Goal: Use online tool/utility

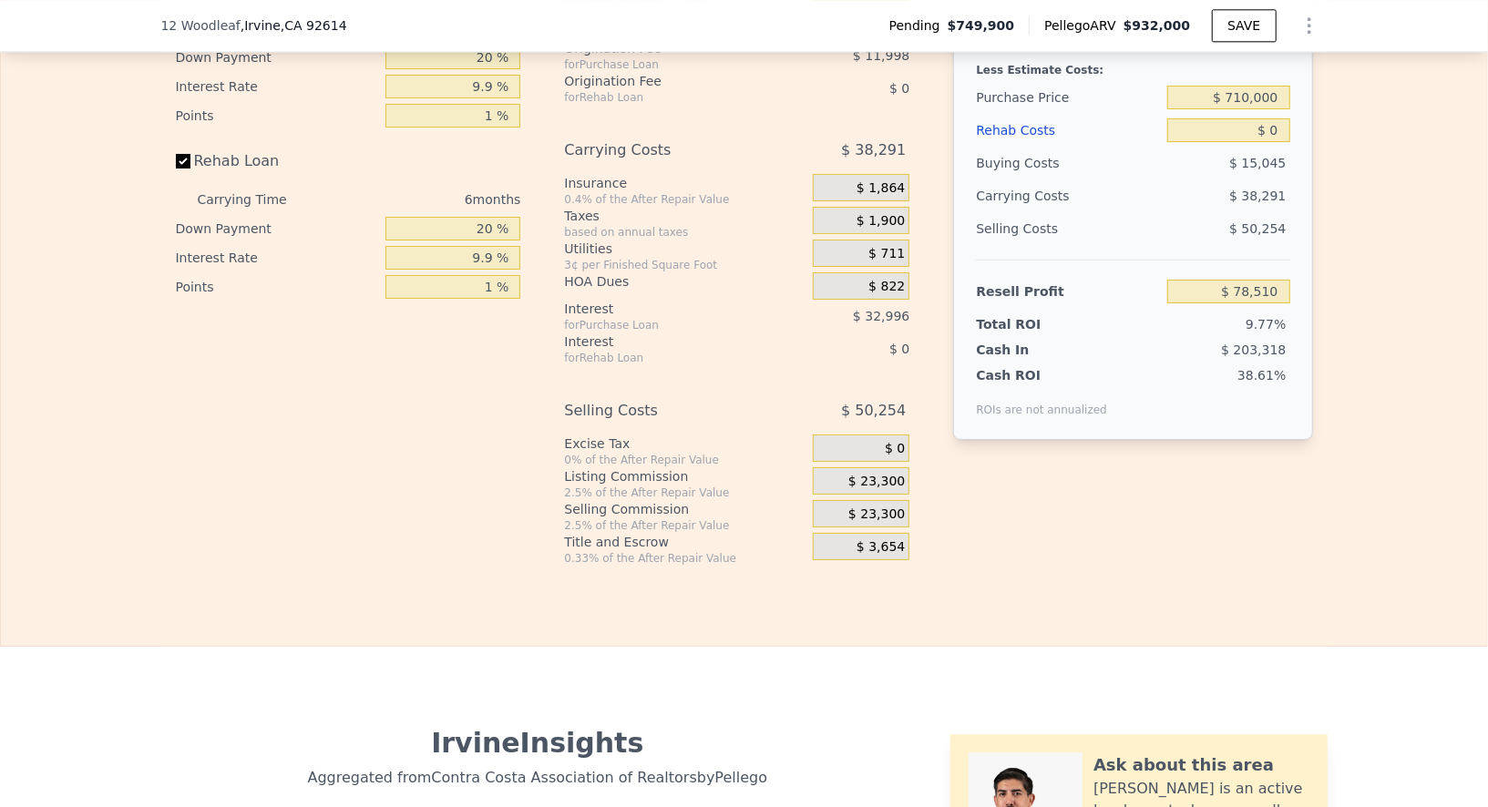
scroll to position [2840, 0]
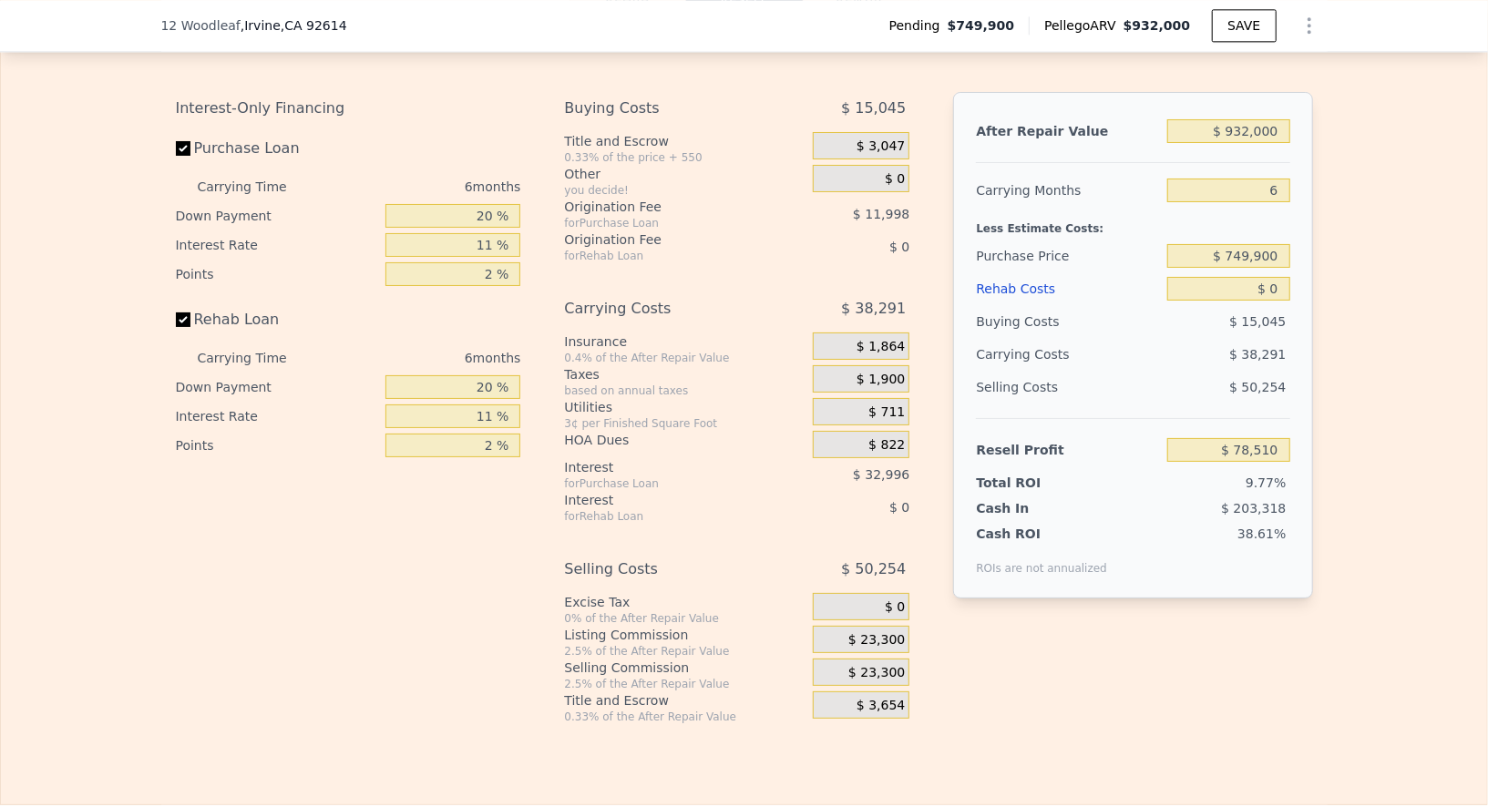
scroll to position [2830, 0]
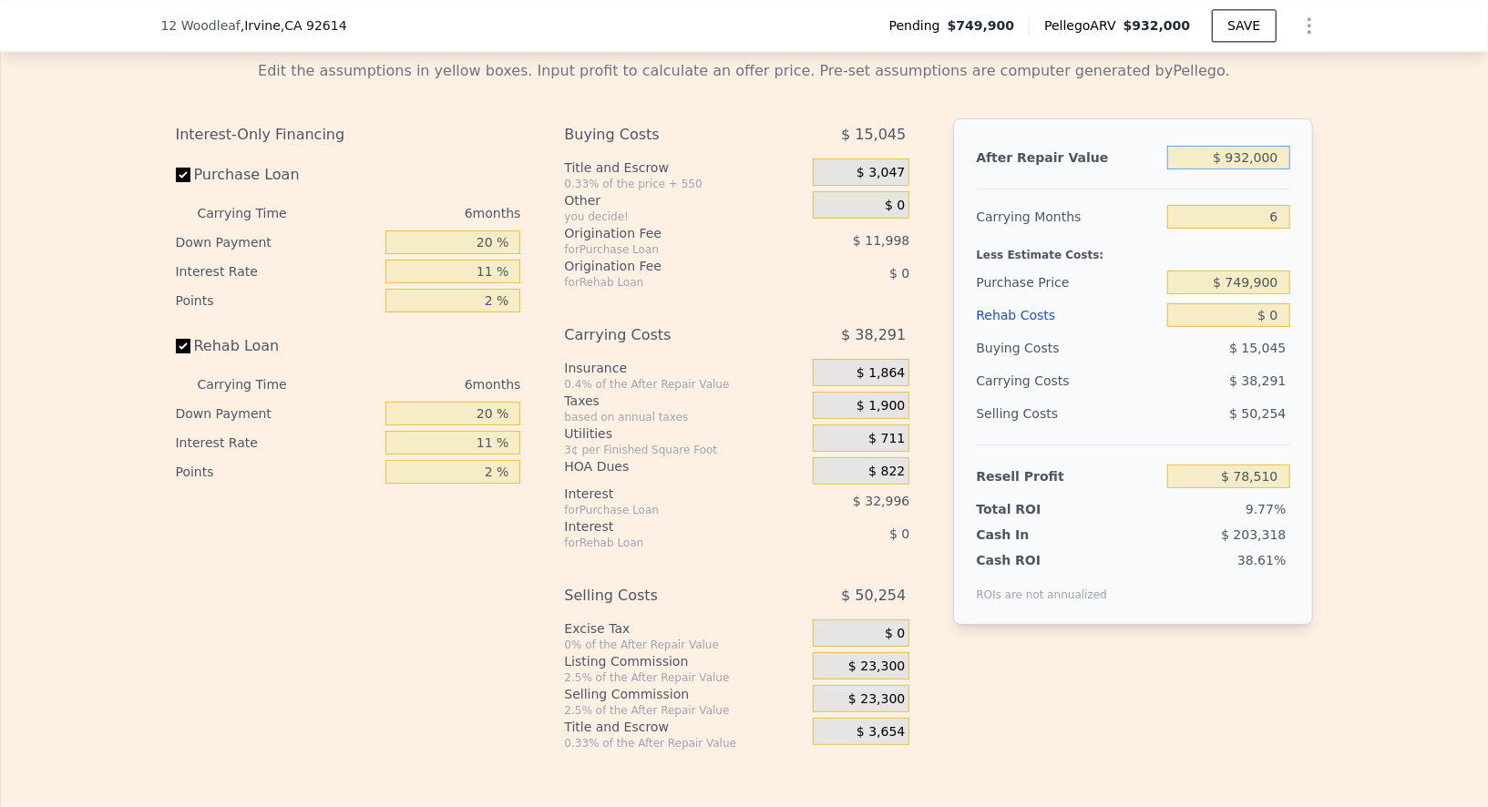
click at [1232, 169] on input "$ 932,000" at bounding box center [1228, 158] width 122 height 24
type input "$ 88"
type input "-$ 801,838"
type input "$ 880"
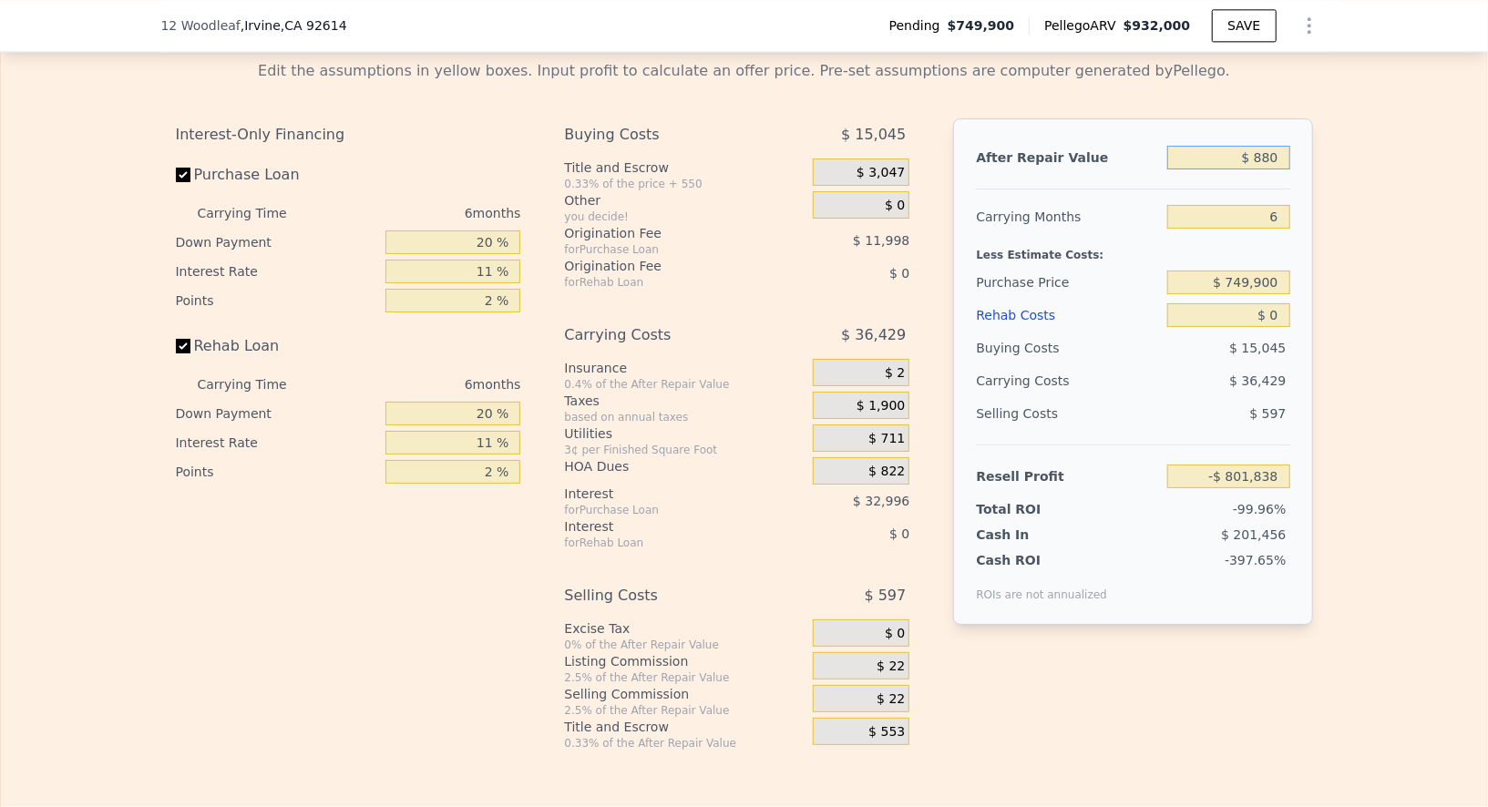
type input "-$ 801,091"
type input "$ 8,800"
type input "-$ 793,609"
type input "$ 88,000"
type input "-$ 718,791"
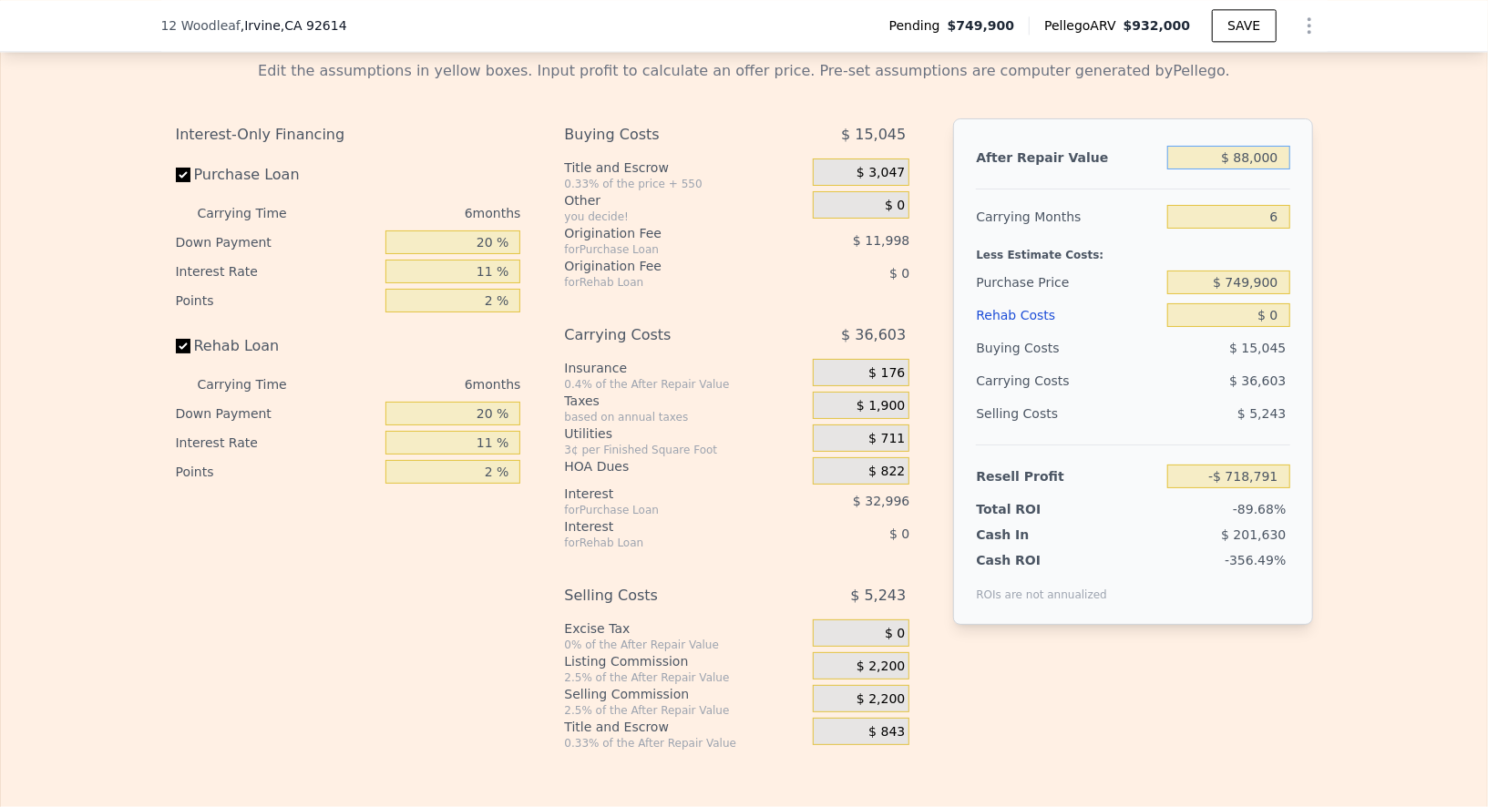
type input "$ 880,000"
type input "$ 29,388"
type input "$ 880,000"
click at [1269, 229] on input "6" at bounding box center [1228, 217] width 122 height 24
type input "7"
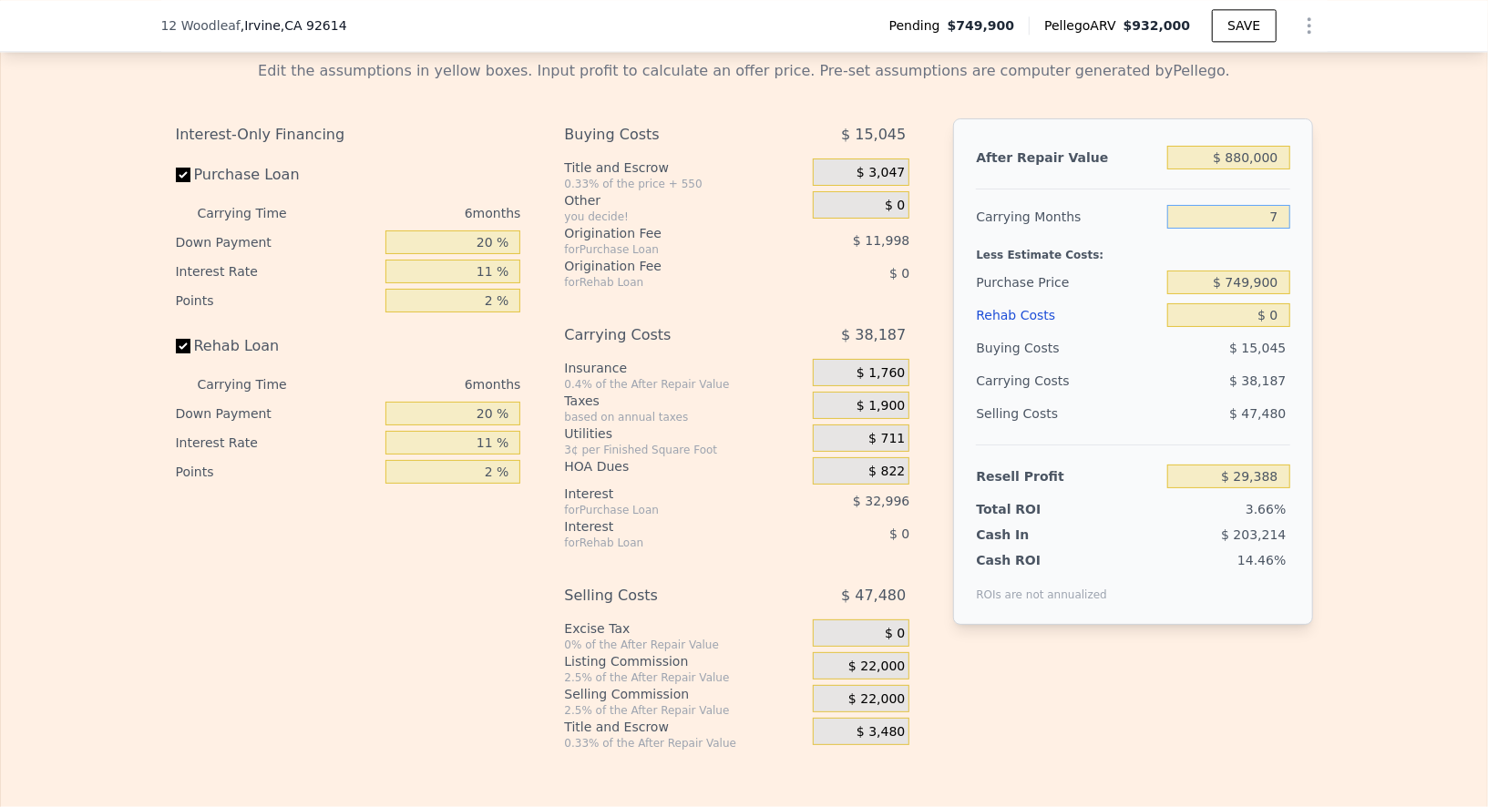
type input "$ 23,024"
type input "7"
click at [1261, 294] on input "$ 749,900" at bounding box center [1228, 283] width 122 height 24
type input "-"
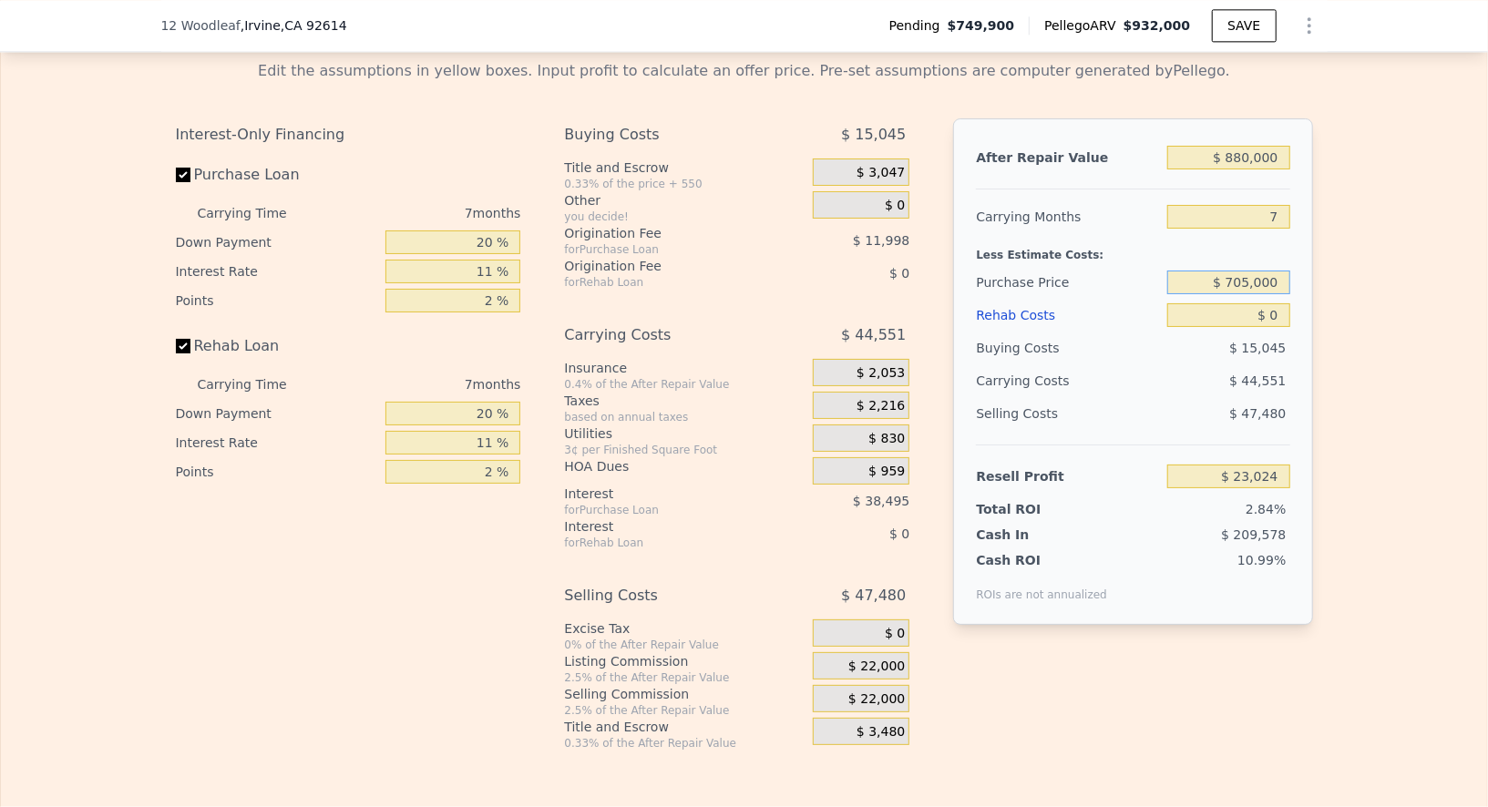
type input "$ 705,000"
click at [1268, 327] on input "$ 0" at bounding box center [1228, 315] width 122 height 24
type input "$ 71,094"
type input "$ 5"
type input "$ 71,089"
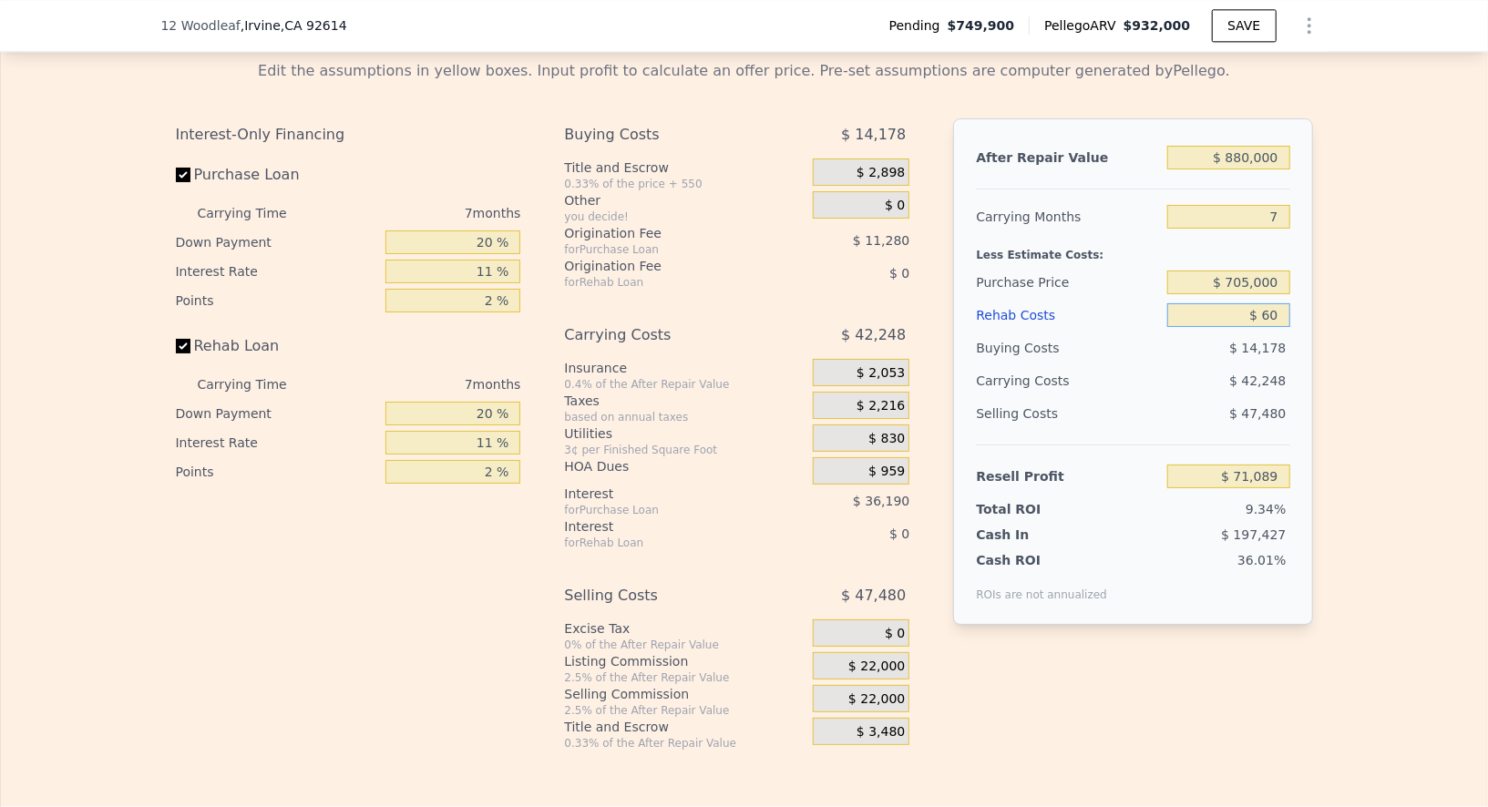
type input "$ 600"
type input "$ 70,456"
type input "$ 60,000"
type input "$ 7,054"
type input "$ 60,000"
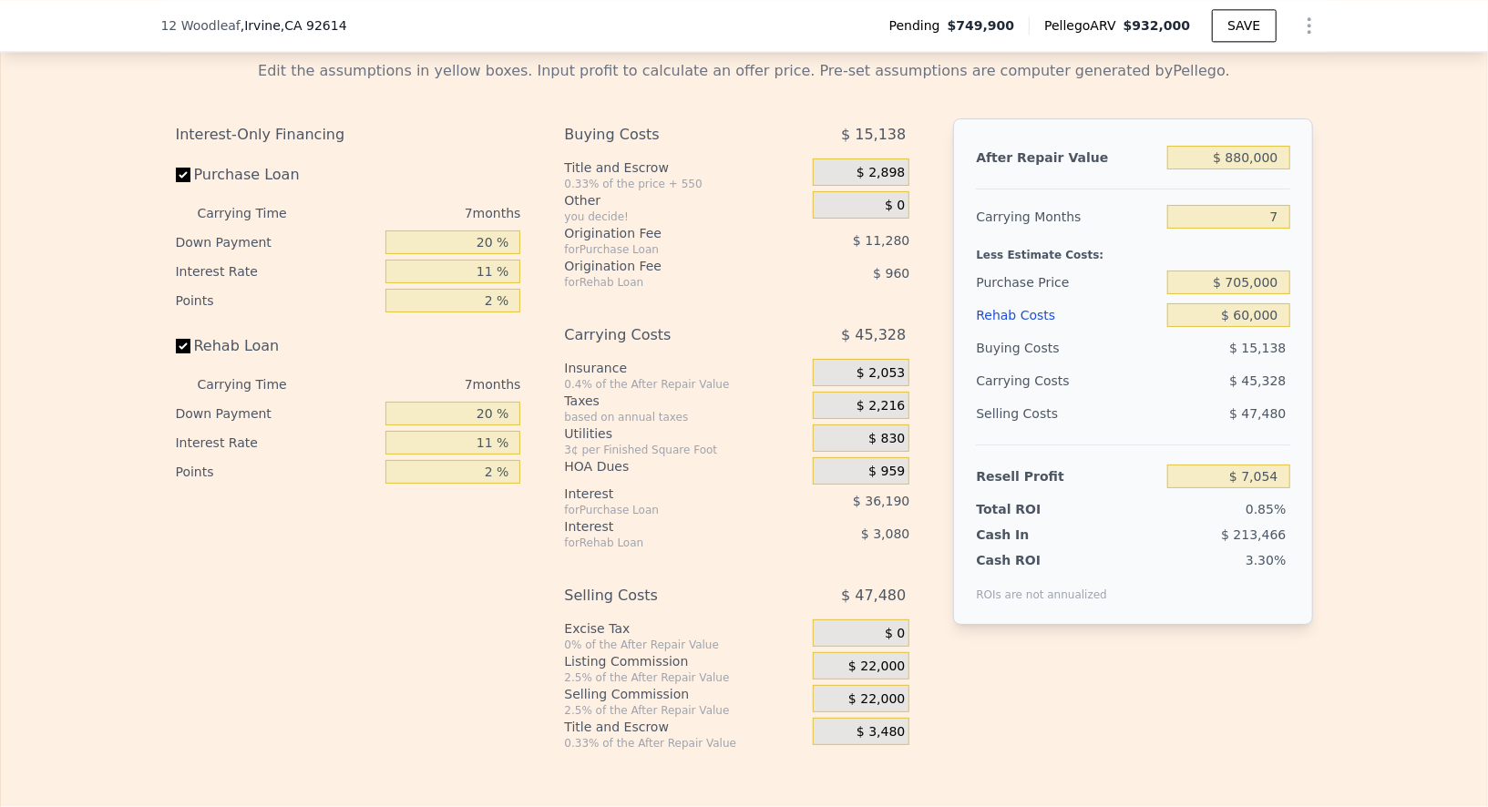
click at [1412, 448] on div "Edit the assumptions in yellow boxes. Input profit to calculate an offer price.…" at bounding box center [744, 398] width 1486 height 705
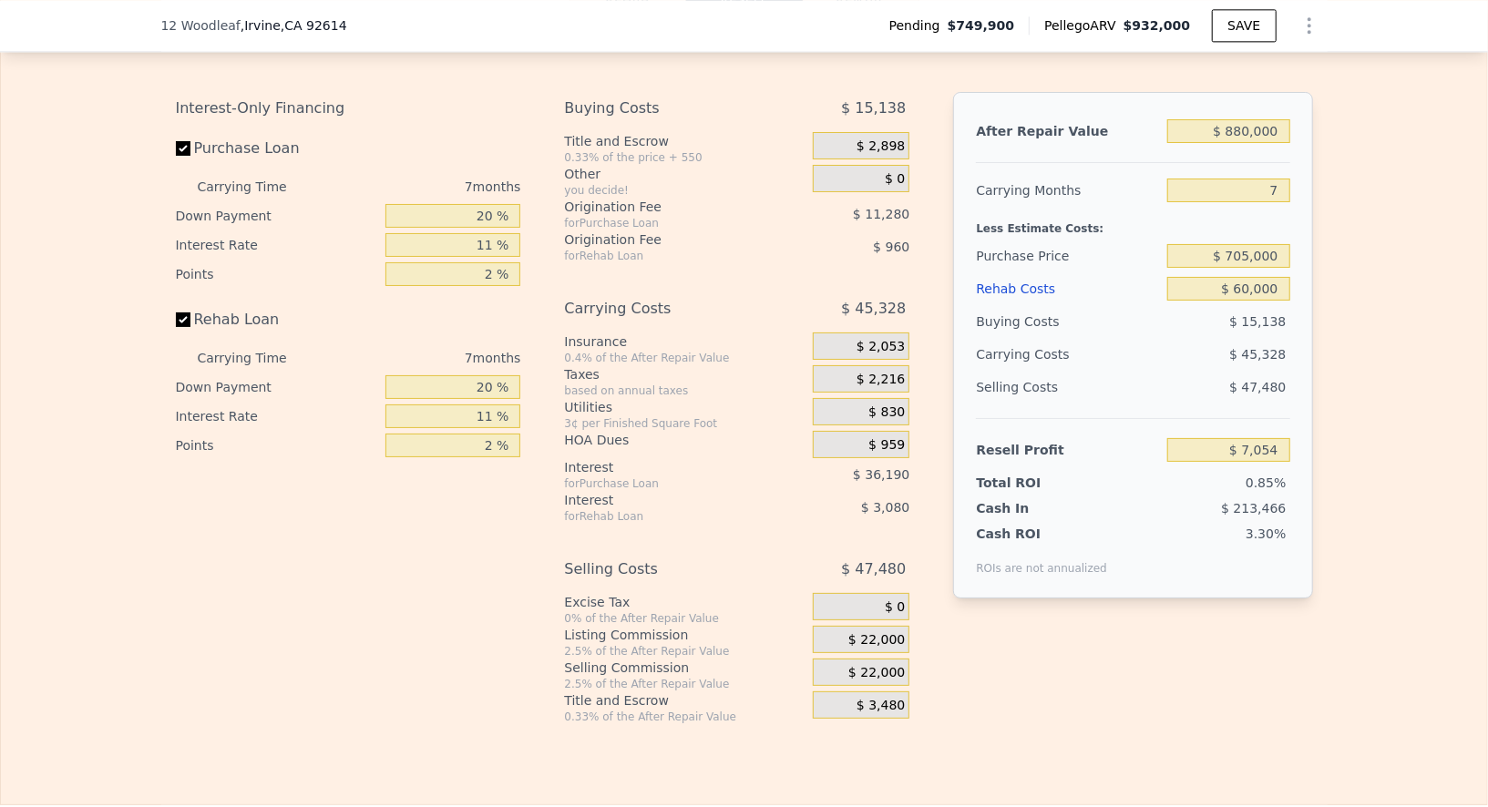
scroll to position [2869, 0]
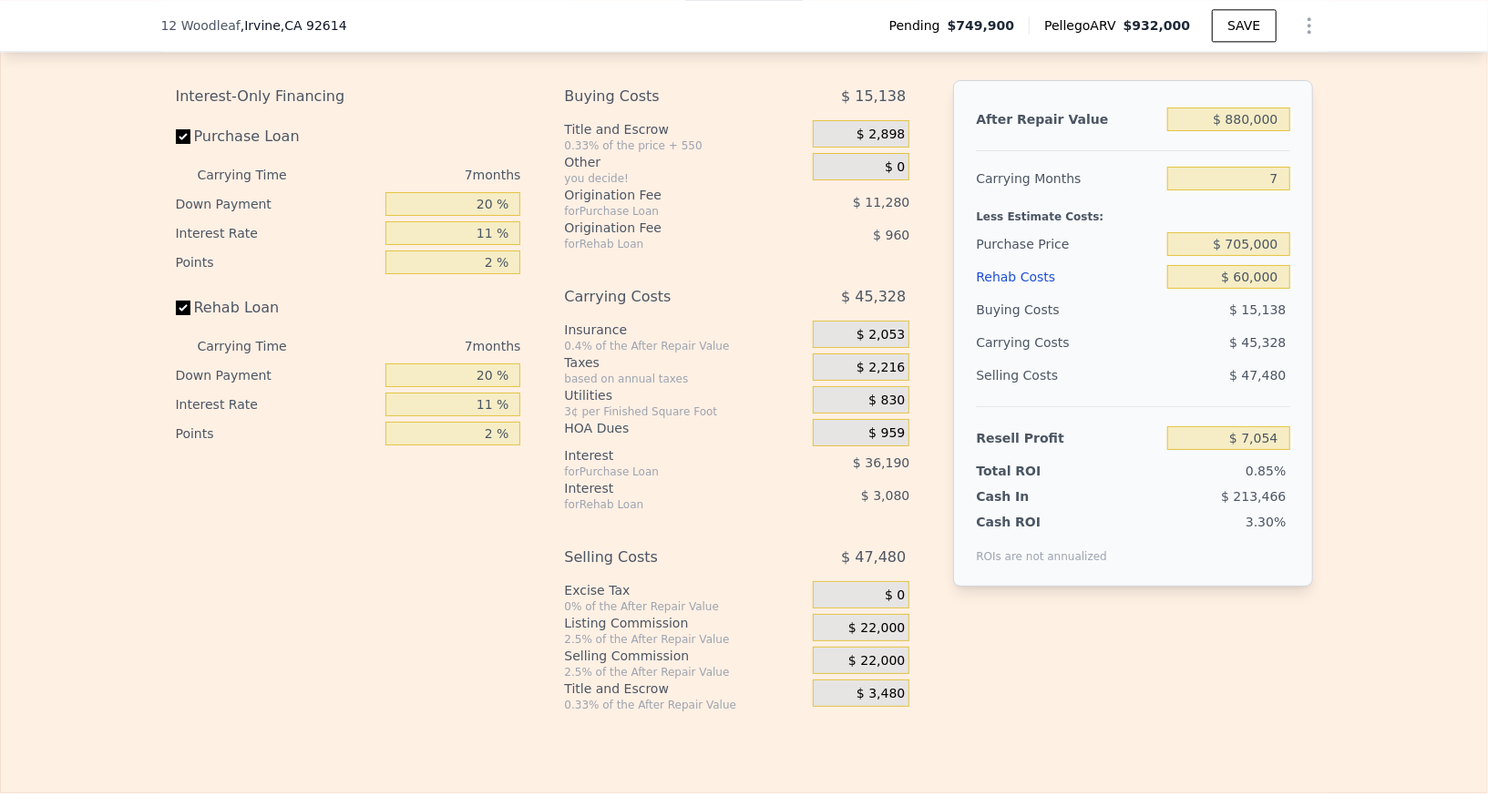
type input "$ 932,000"
type input "6"
type input "$ 0"
type input "$ 78,510"
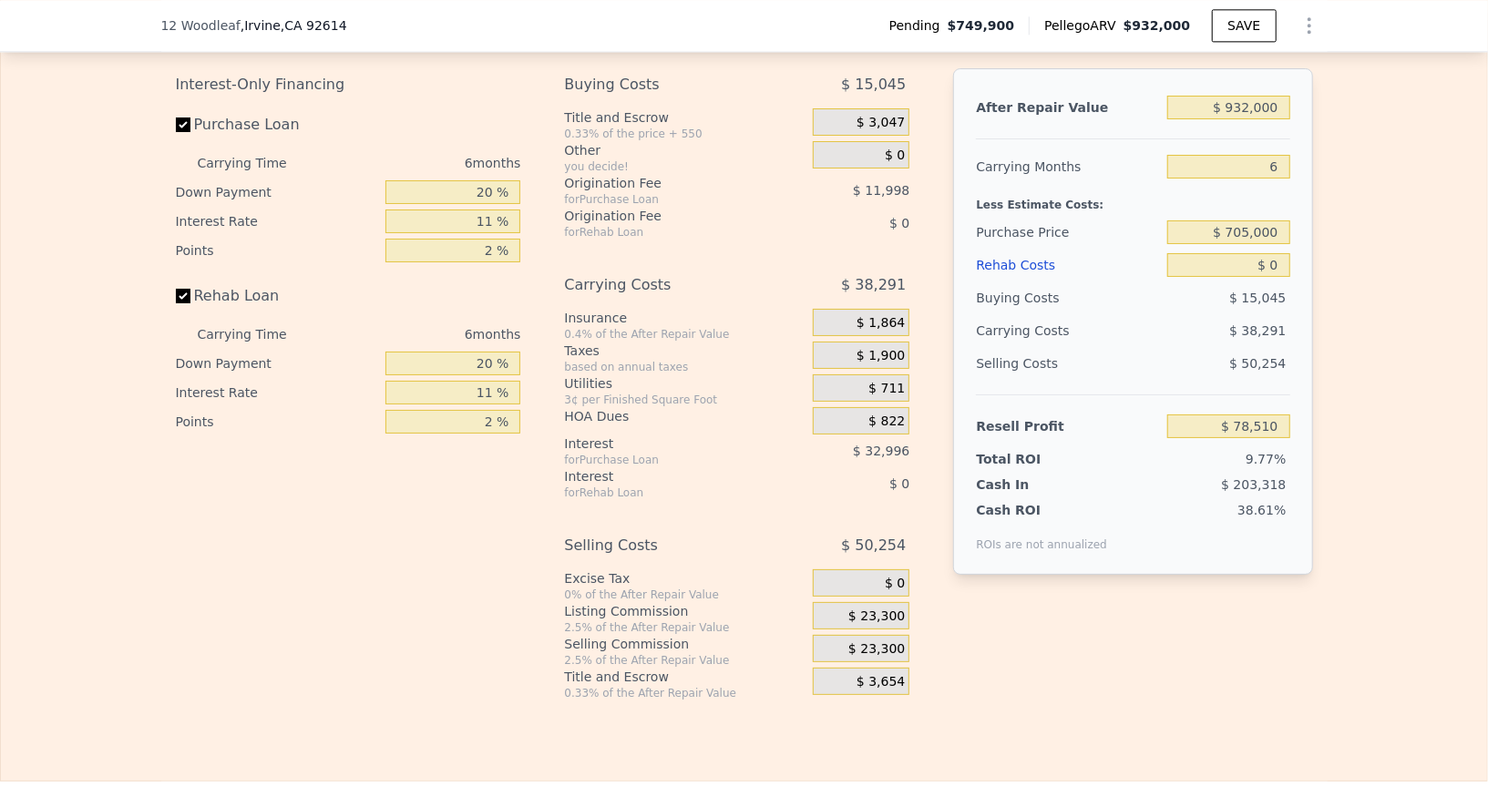
scroll to position [2856, 0]
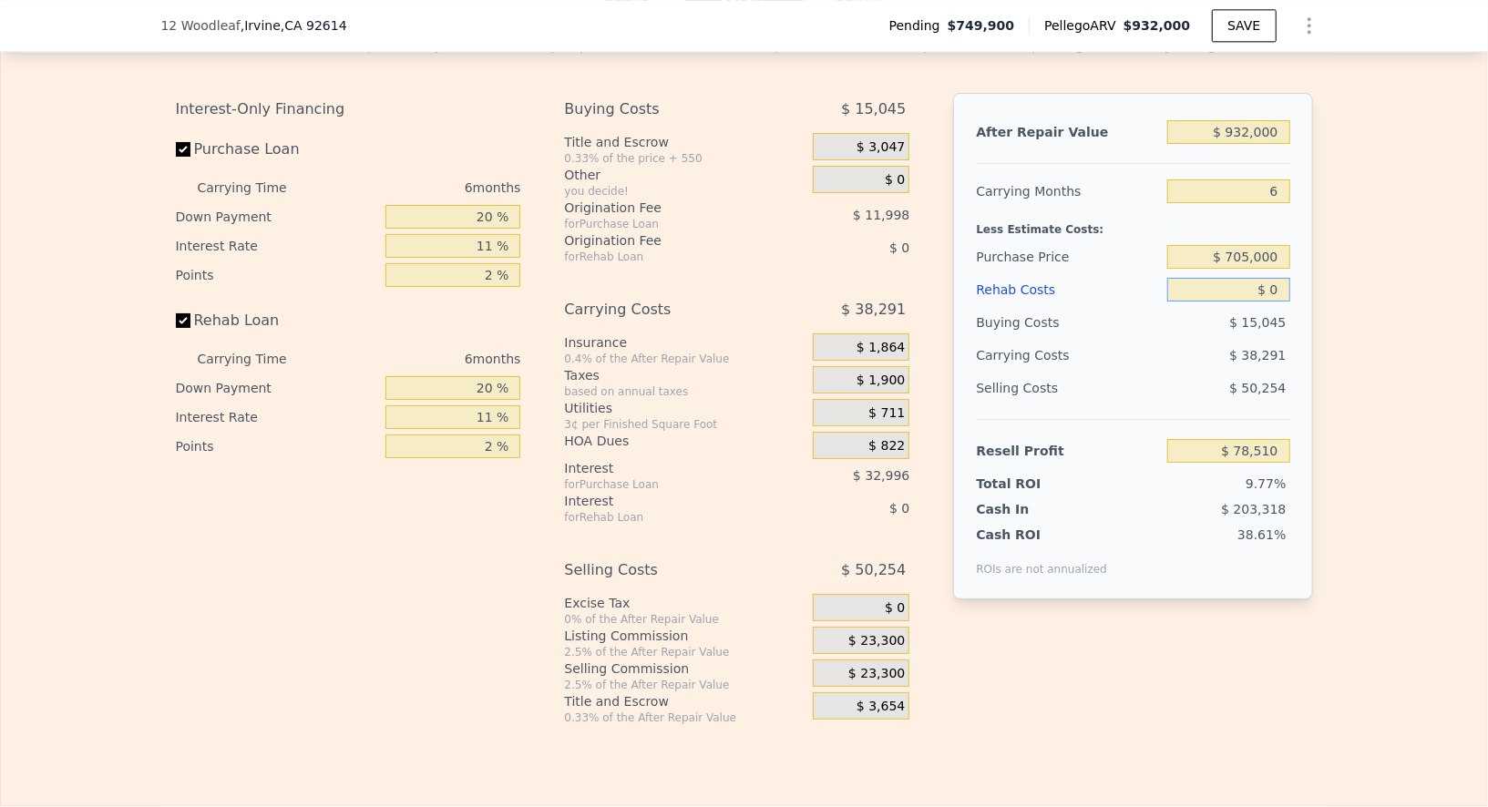
click at [1276, 302] on input "$ 0" at bounding box center [1228, 290] width 122 height 24
click at [1331, 239] on div "Edit the assumptions in yellow boxes. Input profit to calculate an offer price.…" at bounding box center [744, 372] width 1486 height 705
click at [1265, 203] on input "6" at bounding box center [1228, 191] width 122 height 24
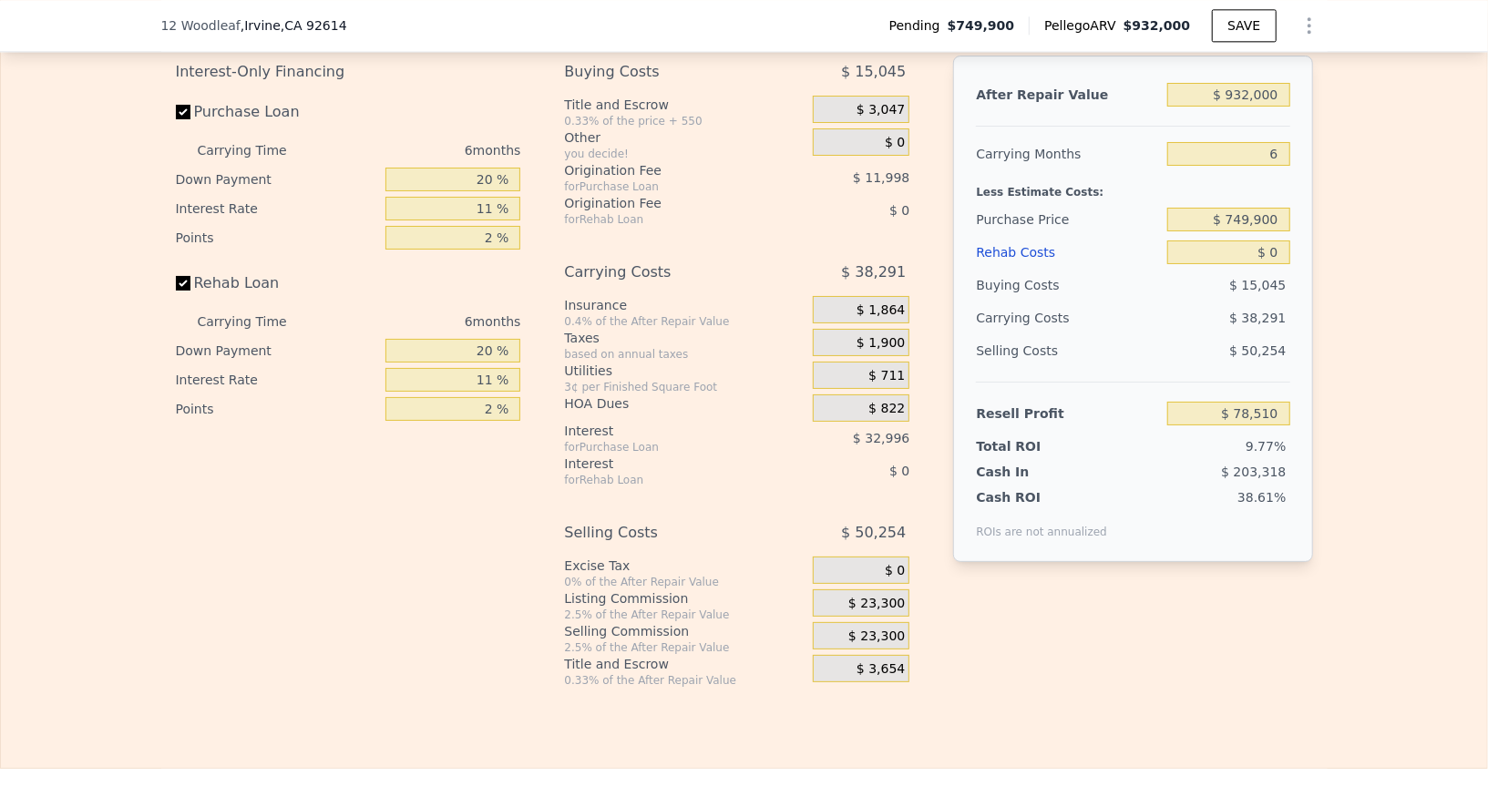
scroll to position [2868, 0]
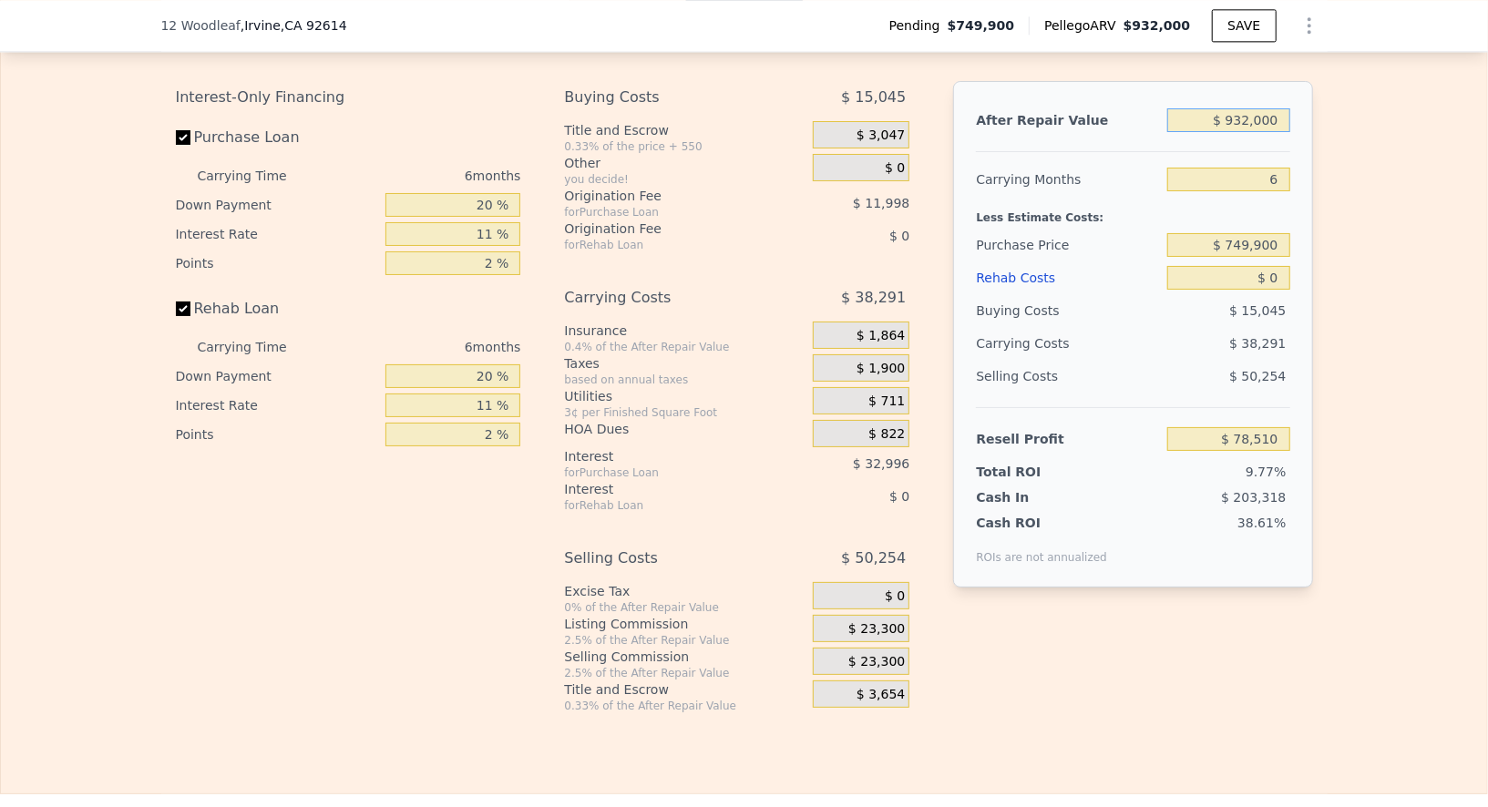
click at [1256, 132] on input "$ 932,000" at bounding box center [1228, 120] width 122 height 24
type input "$ 88,000"
type input "-$ 718,791"
type input "$ 880,000"
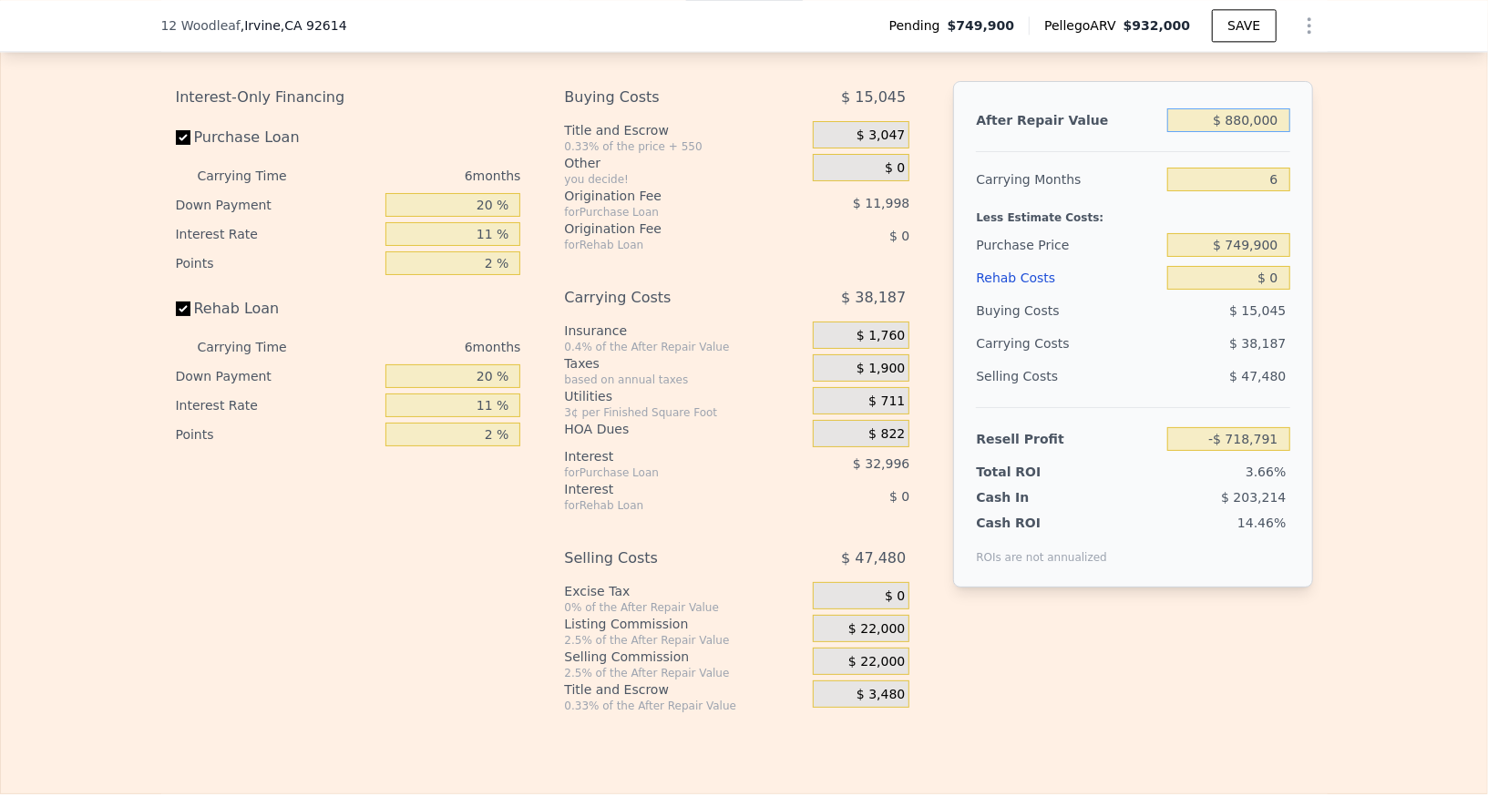
type input "$ 29,388"
type input "$ 880,000"
click at [1264, 257] on input "$ 749,900" at bounding box center [1228, 245] width 122 height 24
type input "$ 705,000"
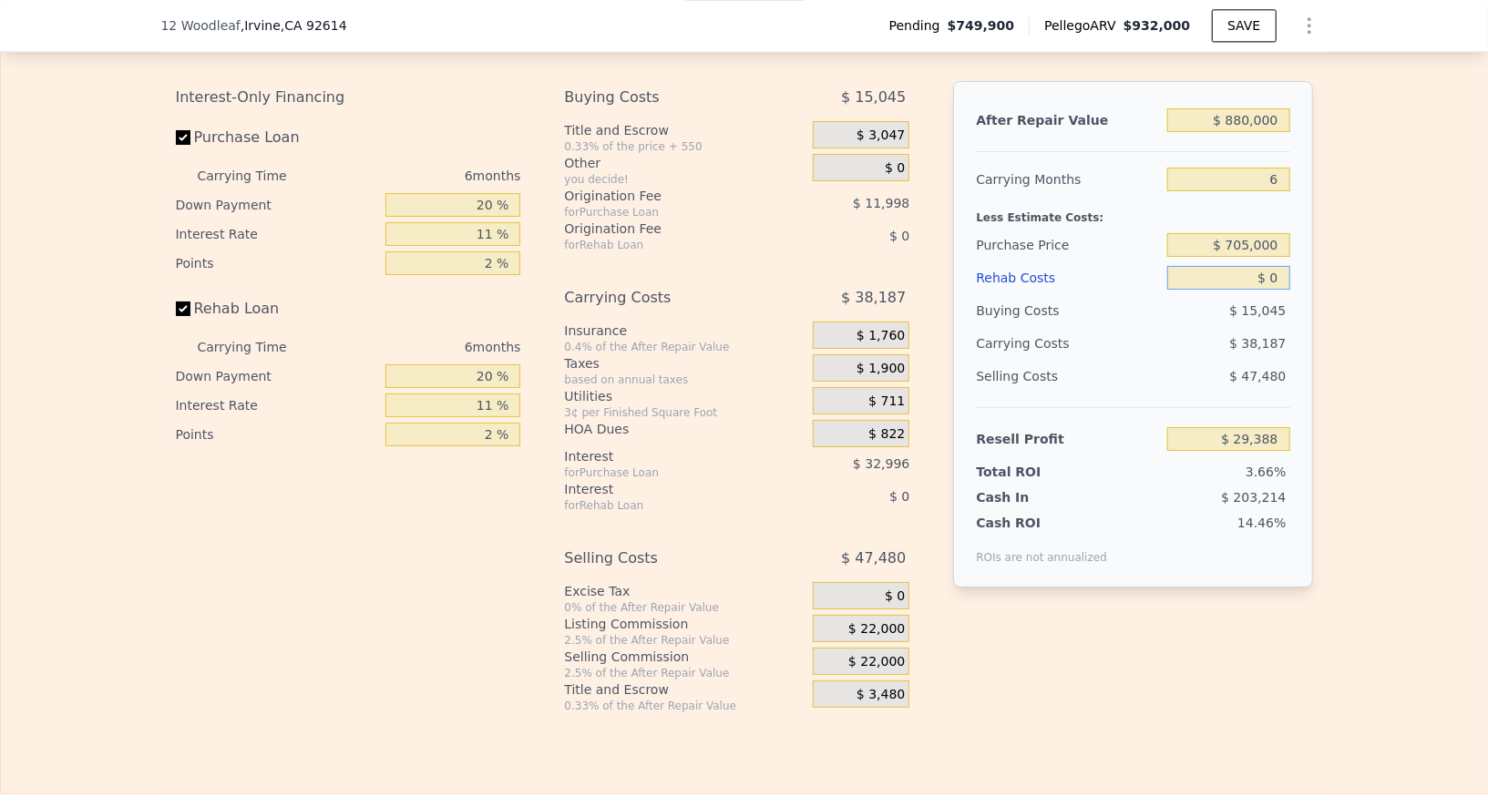
click at [1272, 290] on input "$ 0" at bounding box center [1228, 278] width 122 height 24
type input "$ 77,129"
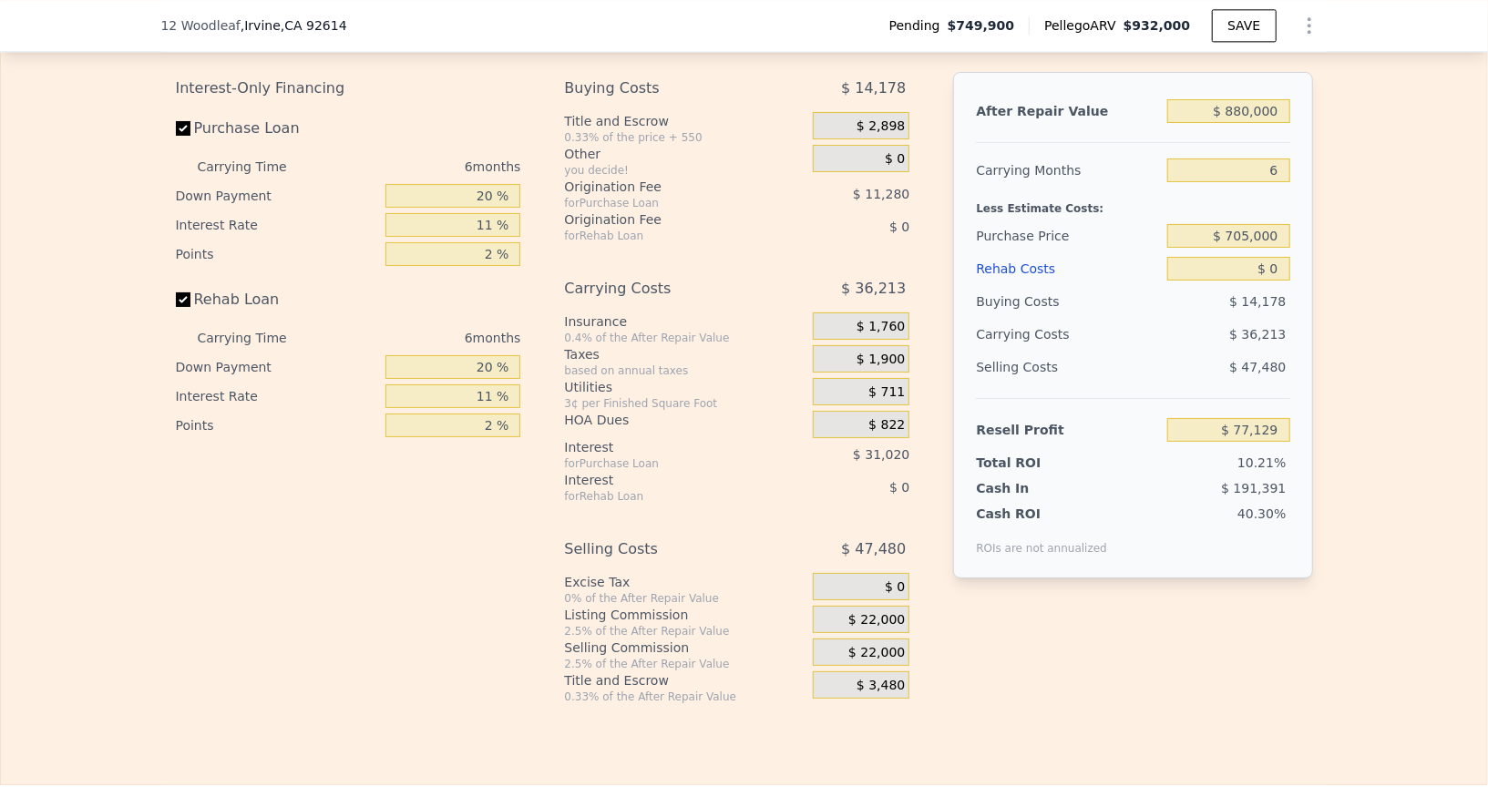
click at [1093, 673] on div "After Repair Value $ 880,000 Carrying Months 6 Less Estimate Costs: Purchase Pr…" at bounding box center [1132, 373] width 359 height 603
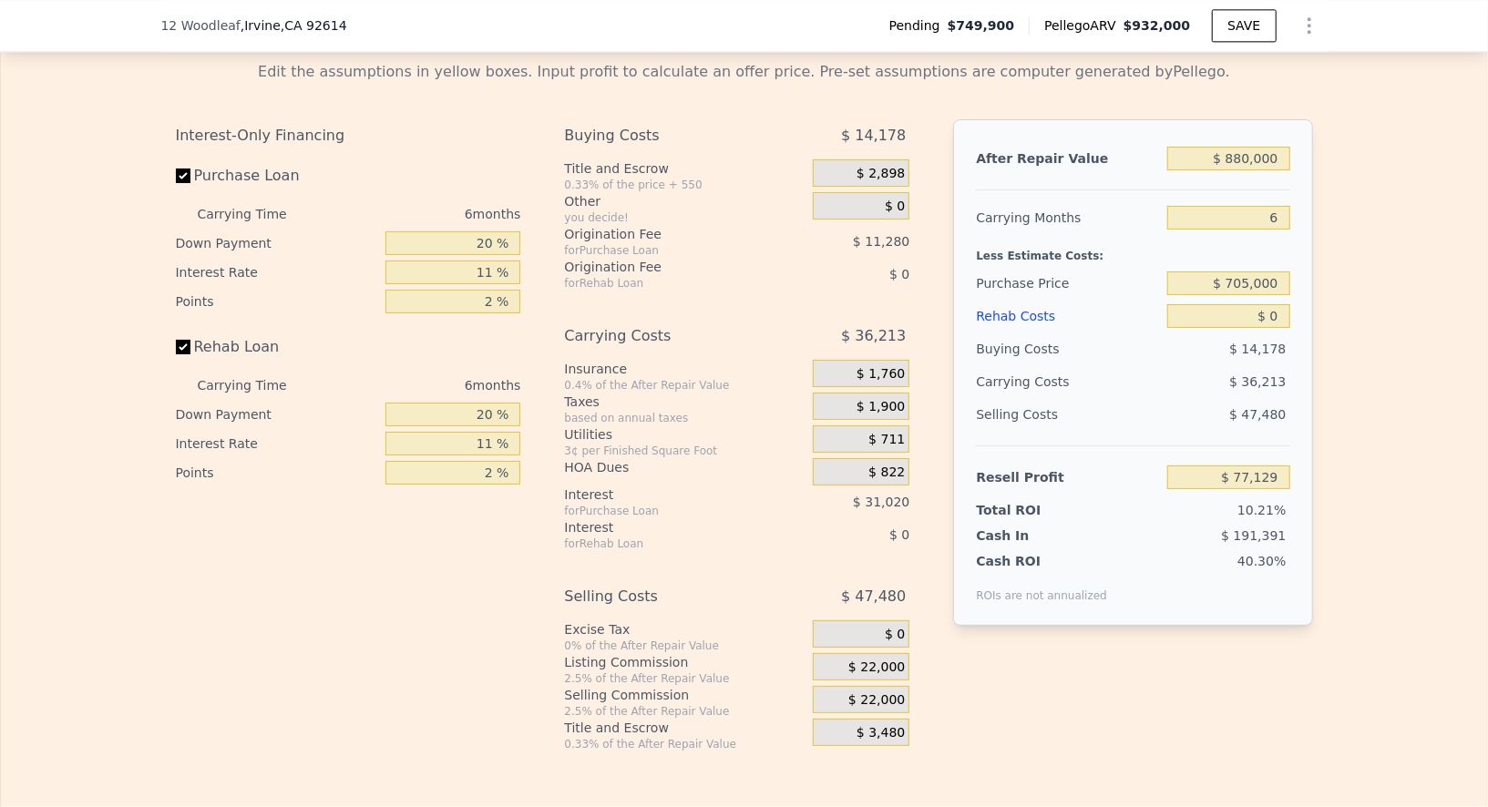
scroll to position [2707, 0]
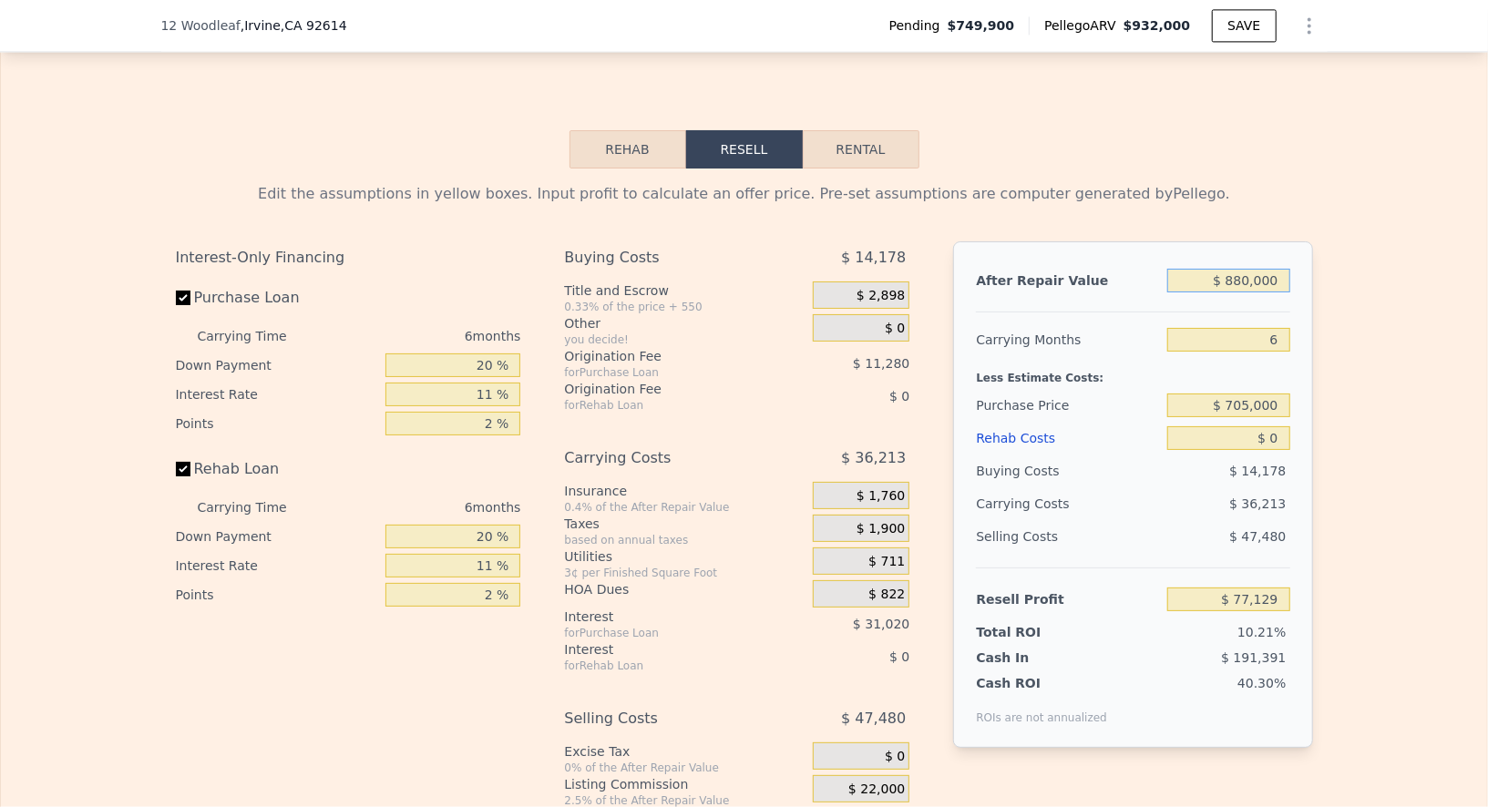
click at [1264, 292] on input "$ 880,000" at bounding box center [1228, 281] width 122 height 24
type input "$ 9"
type input "-$ 754,172"
type input "$ 93"
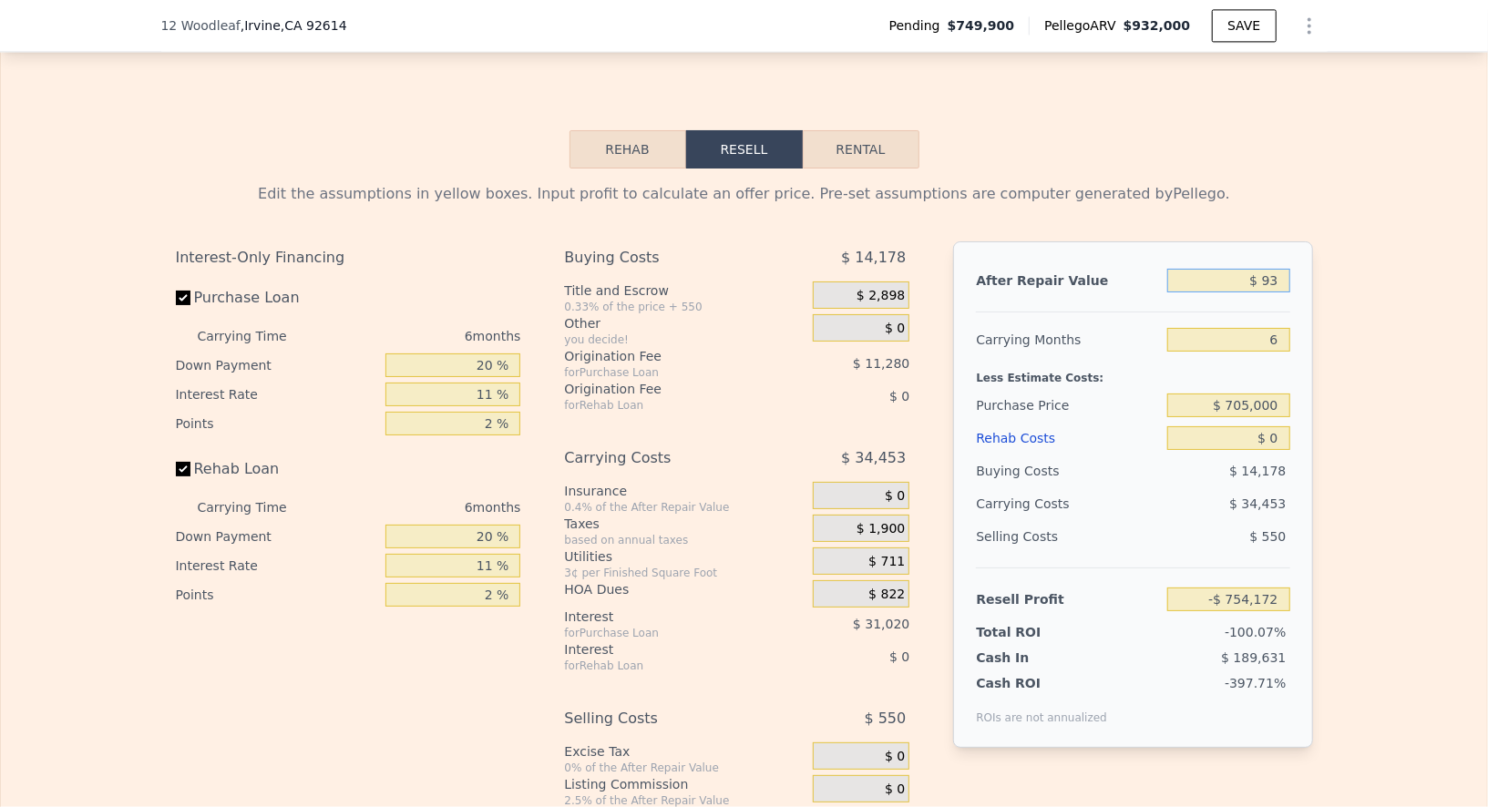
type input "-$ 754,092"
type input "$ 9,350,000"
type input "$ 8,078,483"
type input "$ 935,000"
type input "$ 129,085"
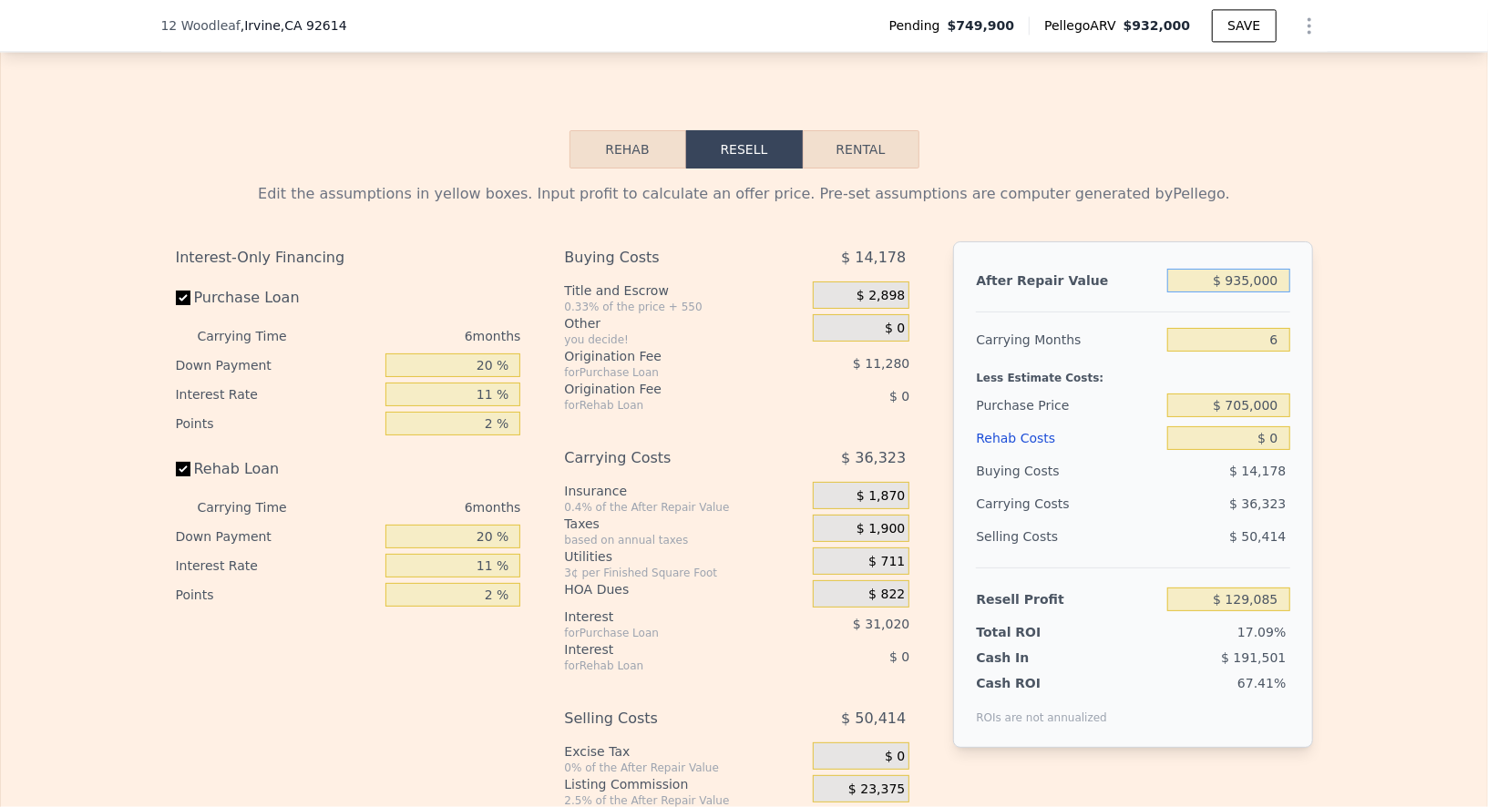
type input "$ 935,000"
click at [1274, 450] on input "$ 0" at bounding box center [1228, 438] width 122 height 24
type input "$ 40,000"
type input "$ 86,687"
type input "$ 40,000"
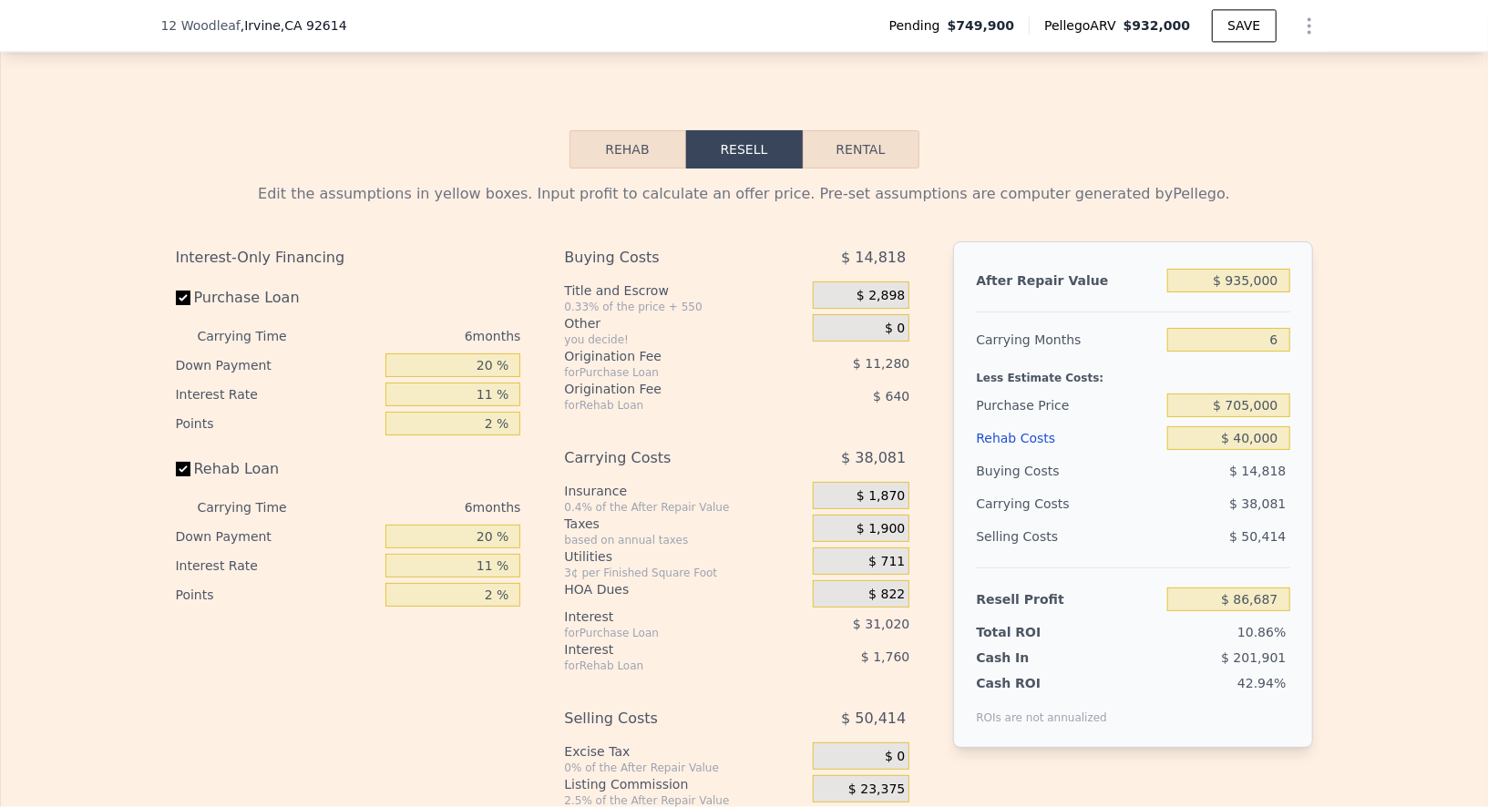
click at [1334, 396] on div "Edit the assumptions in yellow boxes. Input profit to calculate an offer price.…" at bounding box center [744, 521] width 1486 height 705
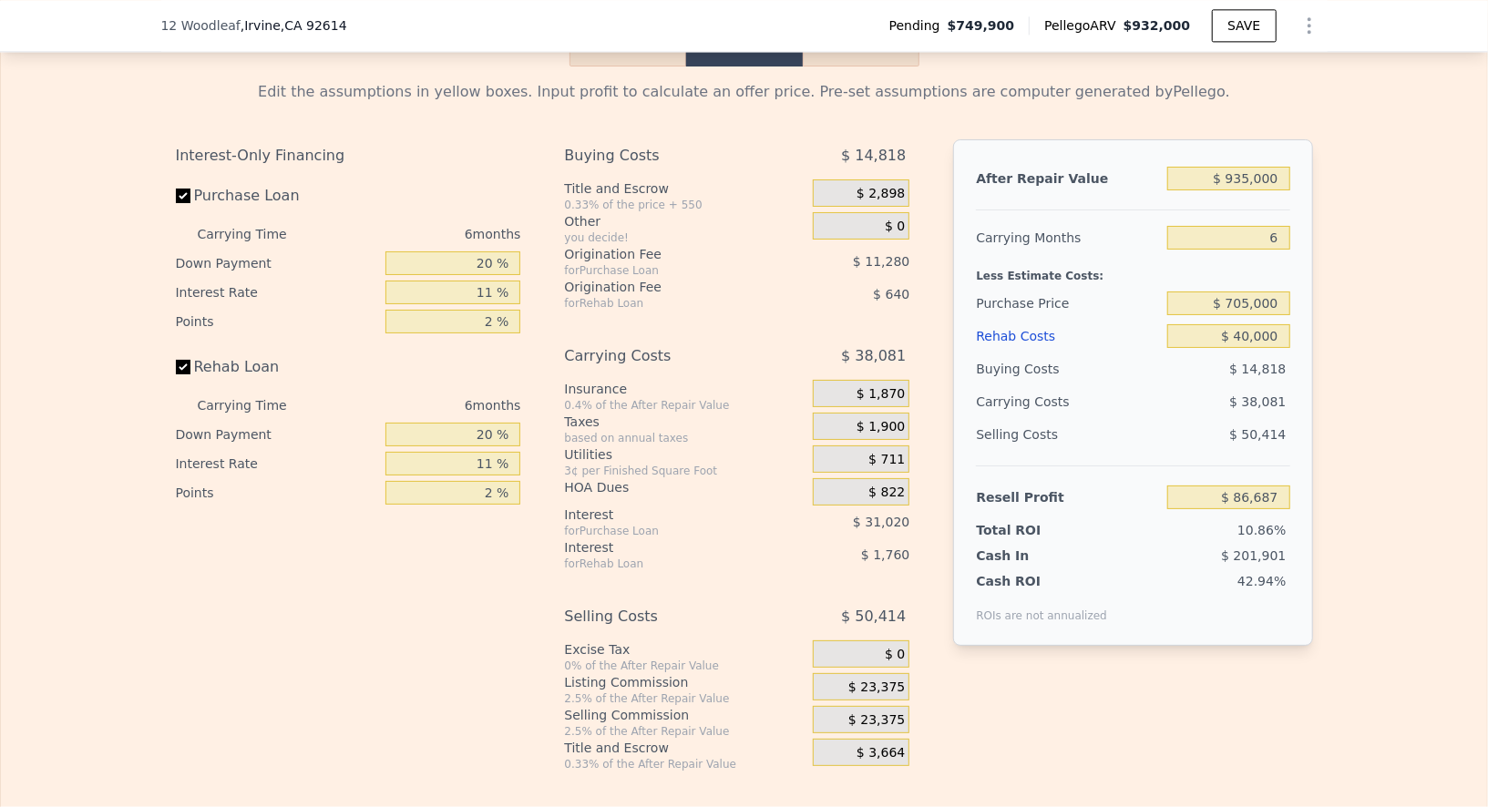
scroll to position [2828, 0]
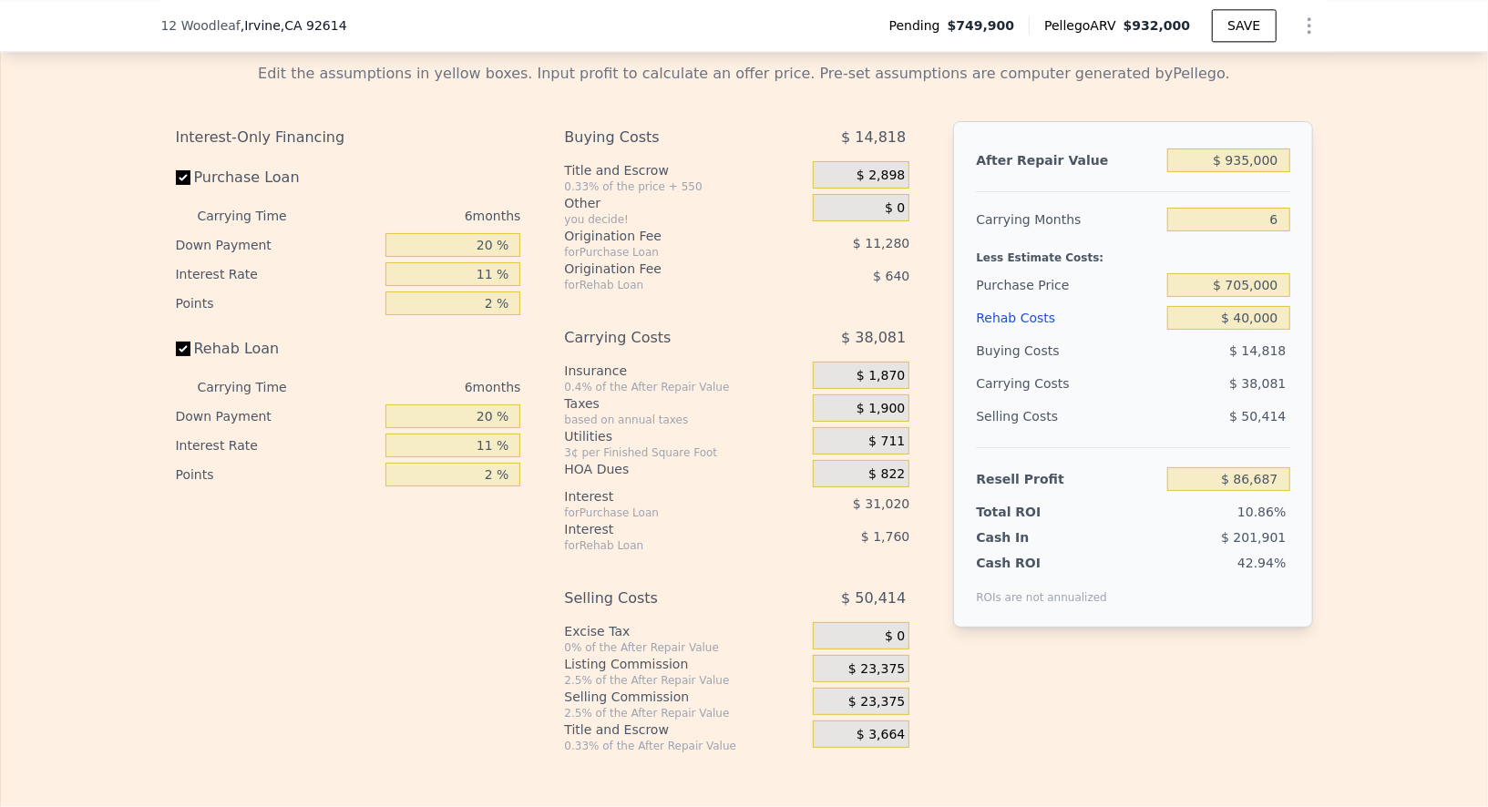
click at [880, 655] on div "$ 0" at bounding box center [861, 638] width 97 height 33
click at [880, 678] on span "$ 23,375" at bounding box center [876, 669] width 56 height 16
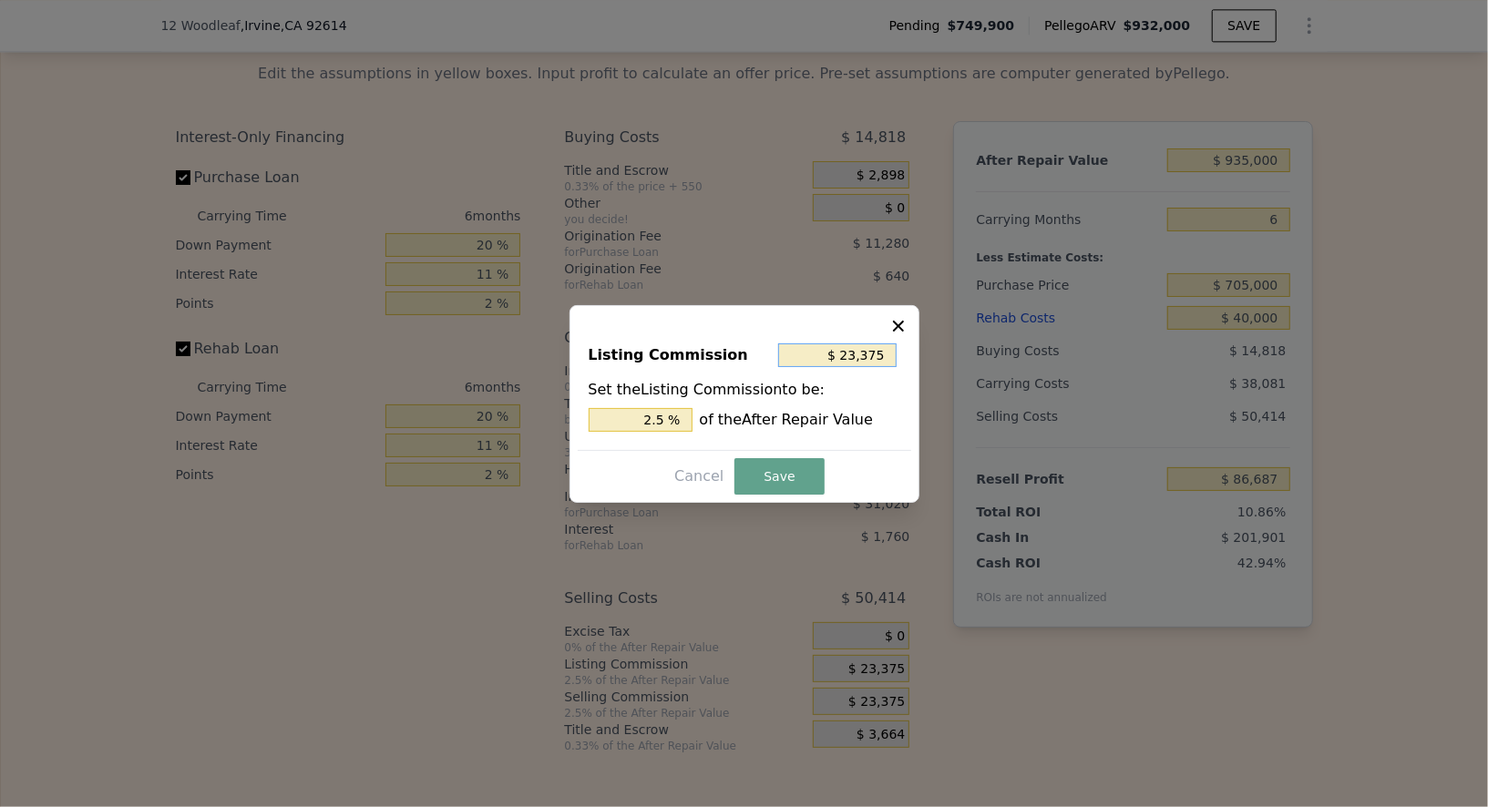
click at [873, 352] on input "$ 23,375" at bounding box center [837, 355] width 118 height 24
type input "$ 3"
type input "0.000 %"
type input "$ 35"
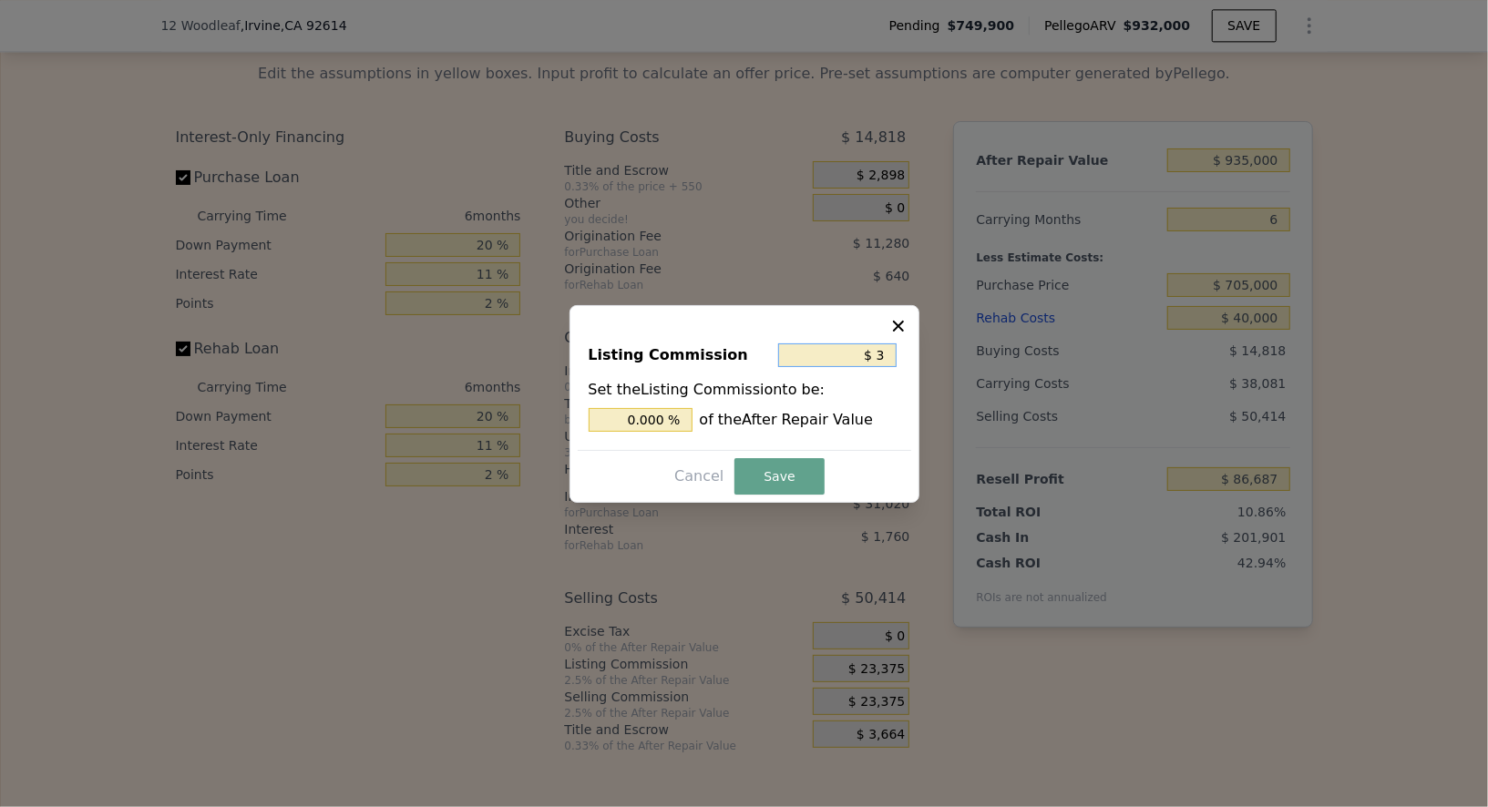
type input "0.004 %"
type input "$ 3"
type input "0.000 %"
type input "$ 37"
type input "0.004 %"
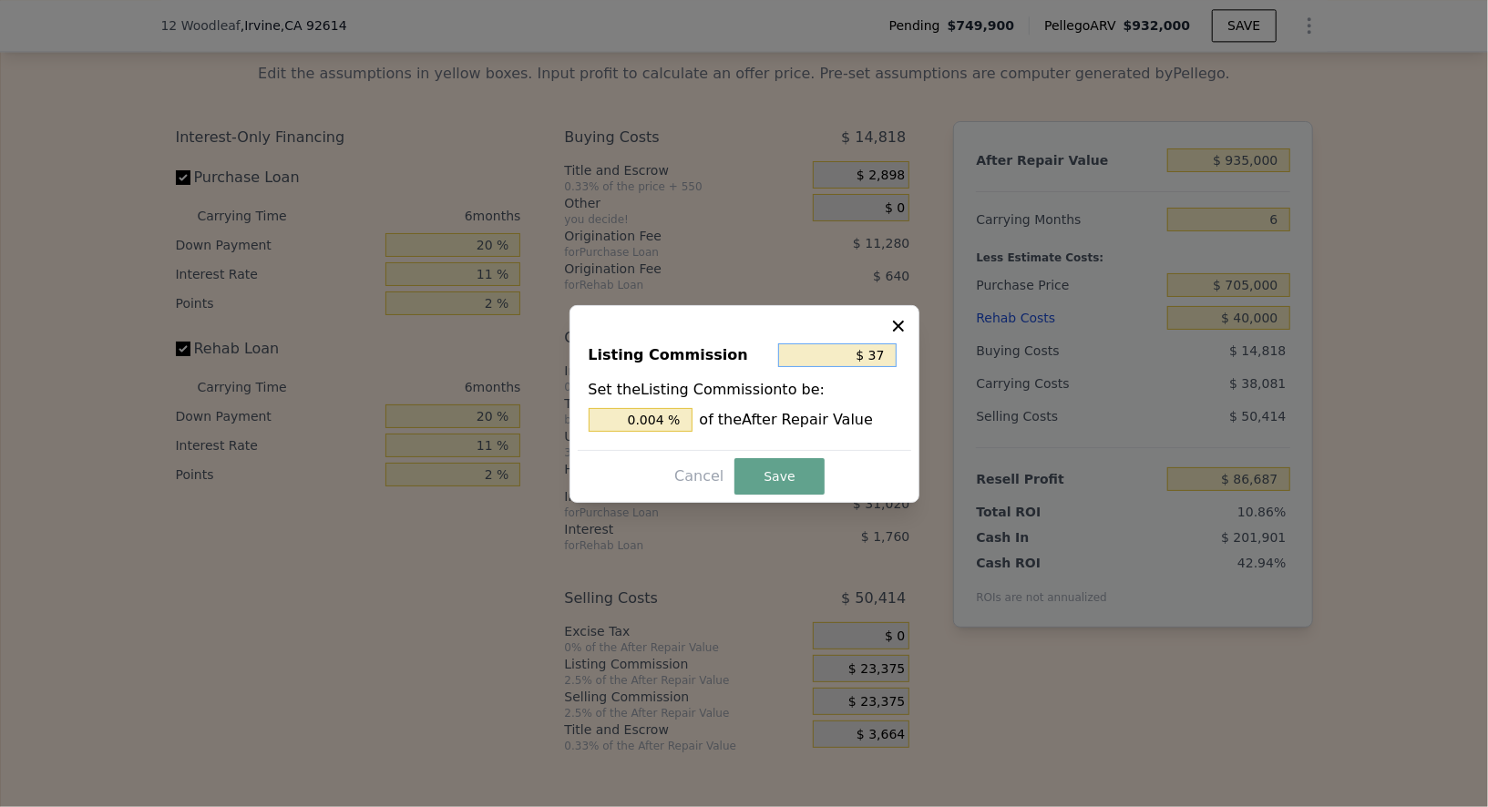
type input "$ 370"
type input "0.040 %"
type input "$ 3,700"
type input "0.396 %"
type input "$ 3,700"
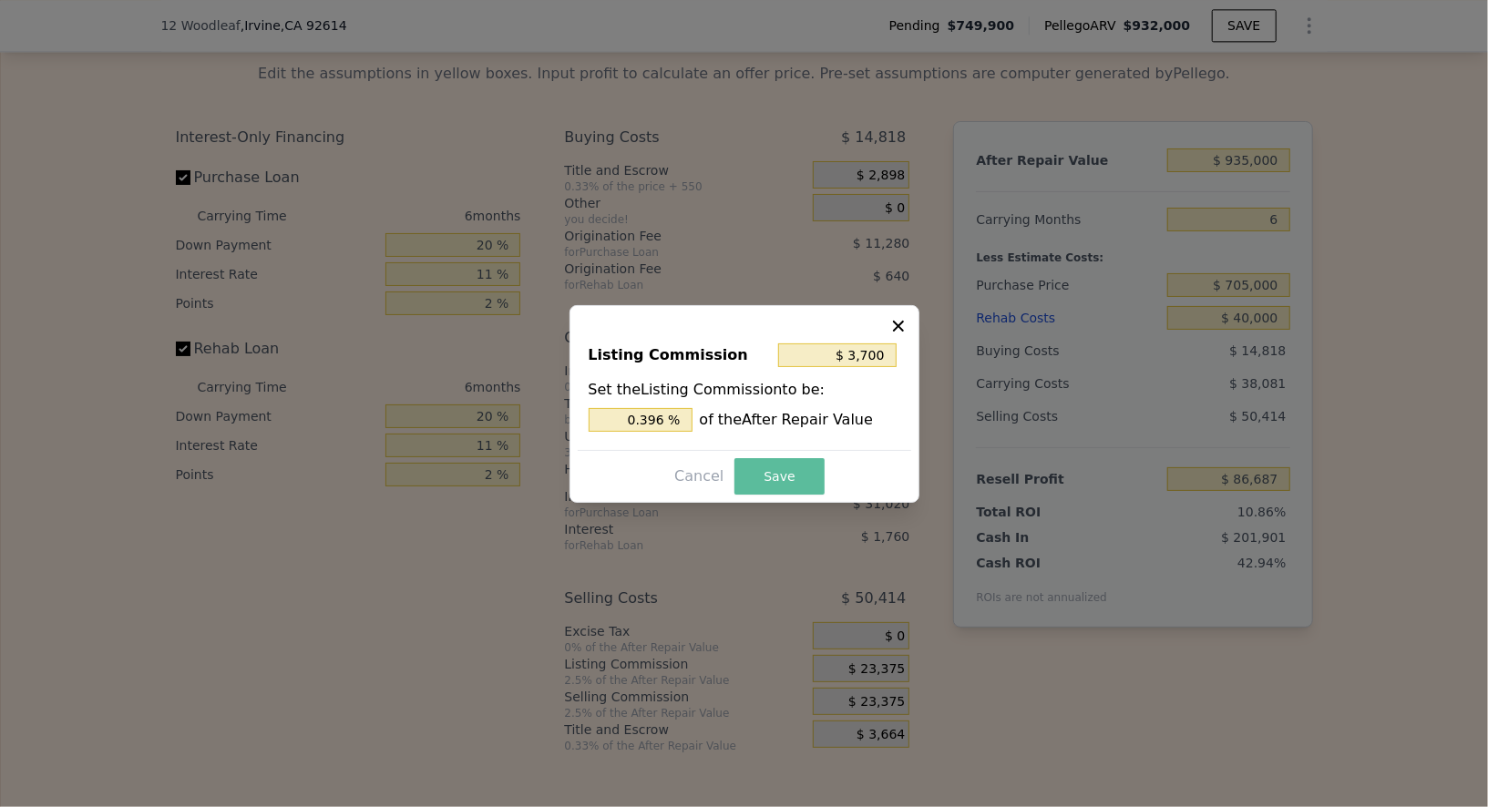
click at [770, 461] on button "Save" at bounding box center [778, 476] width 89 height 36
type input "$ 106,362"
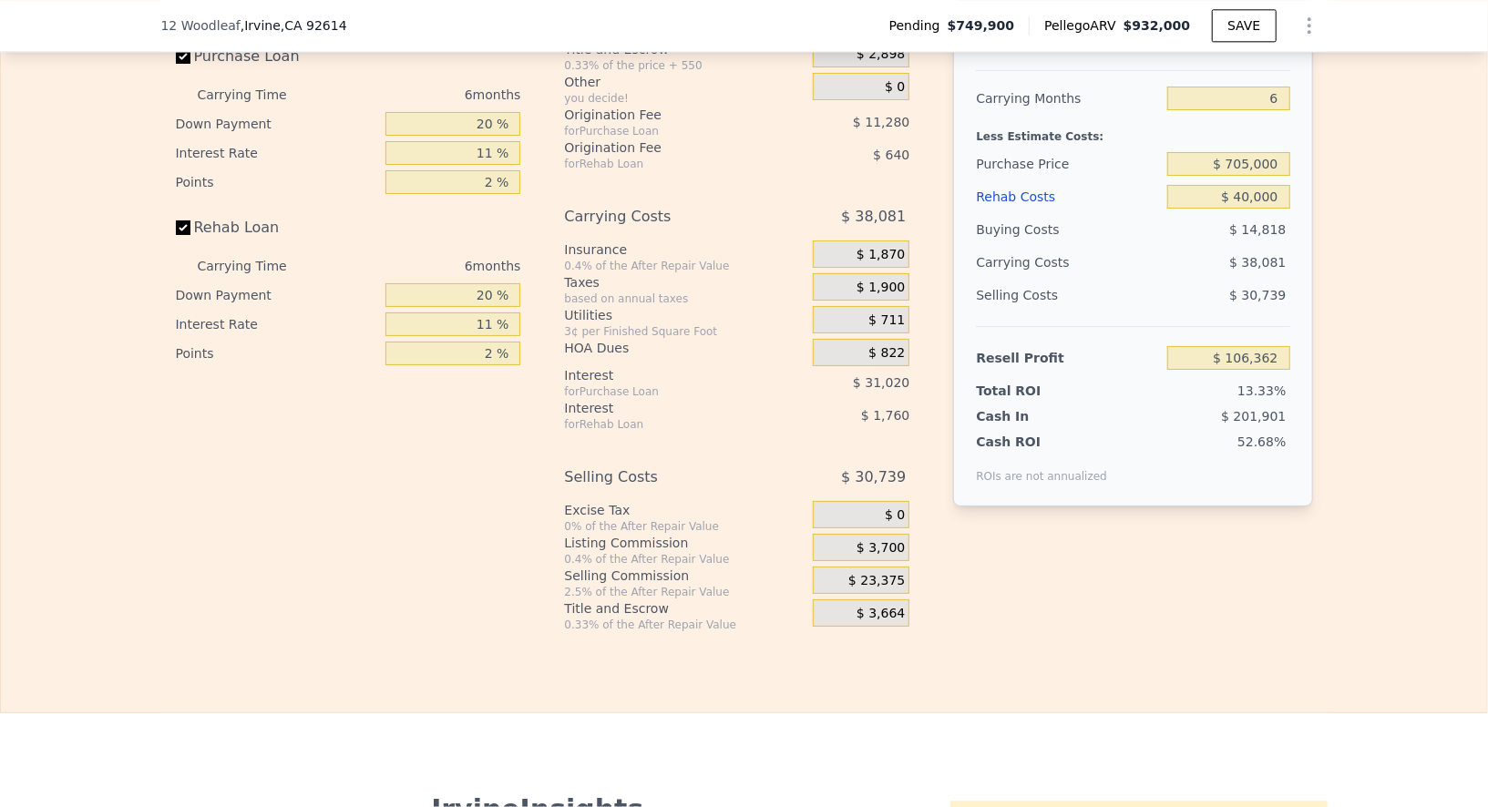
scroll to position [2953, 0]
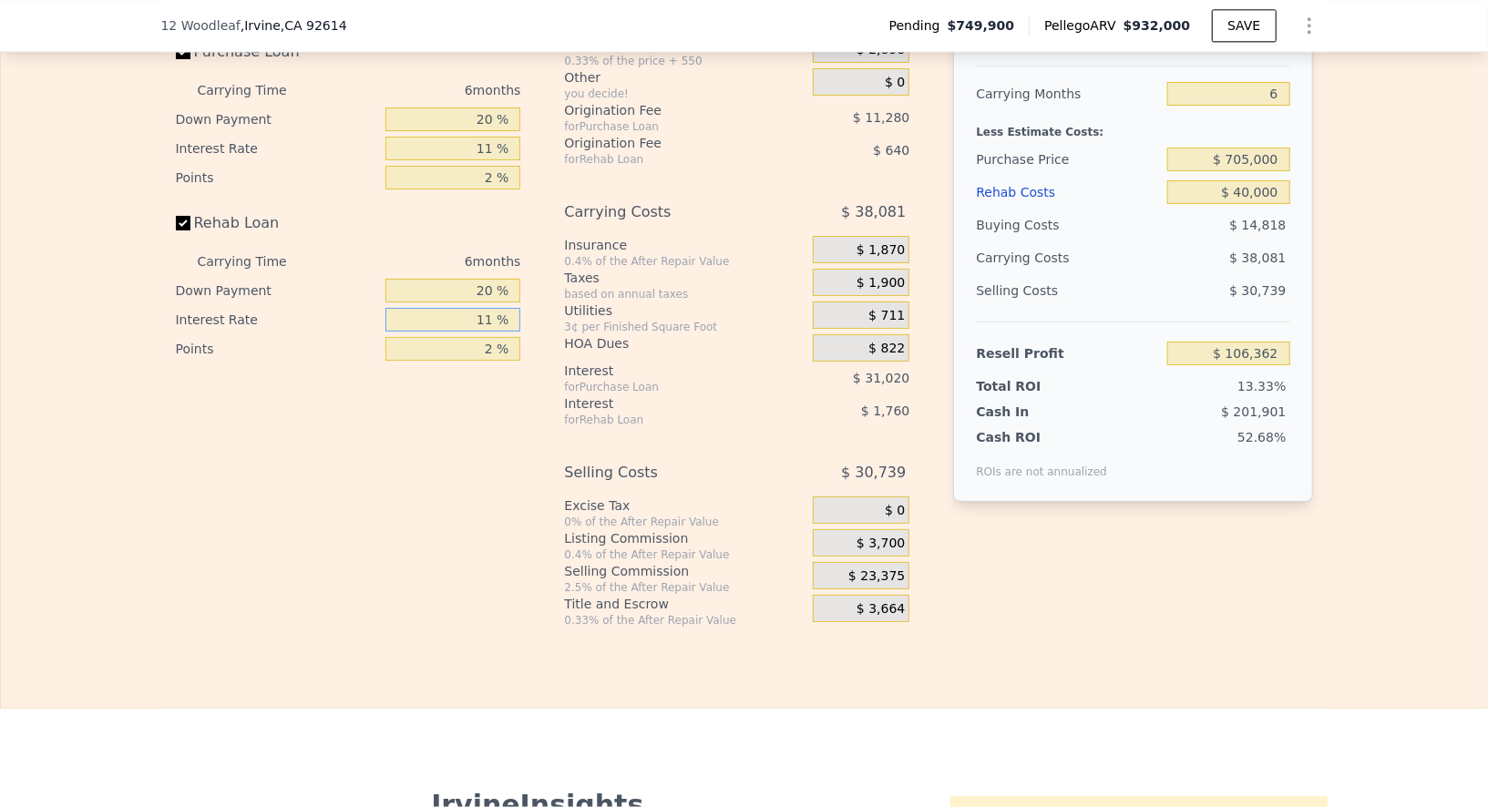
click at [471, 332] on input "11 %" at bounding box center [452, 320] width 135 height 24
click at [487, 332] on input "11 %" at bounding box center [452, 320] width 135 height 24
type input "1 %"
type input "$ 107,958"
type input "9 %"
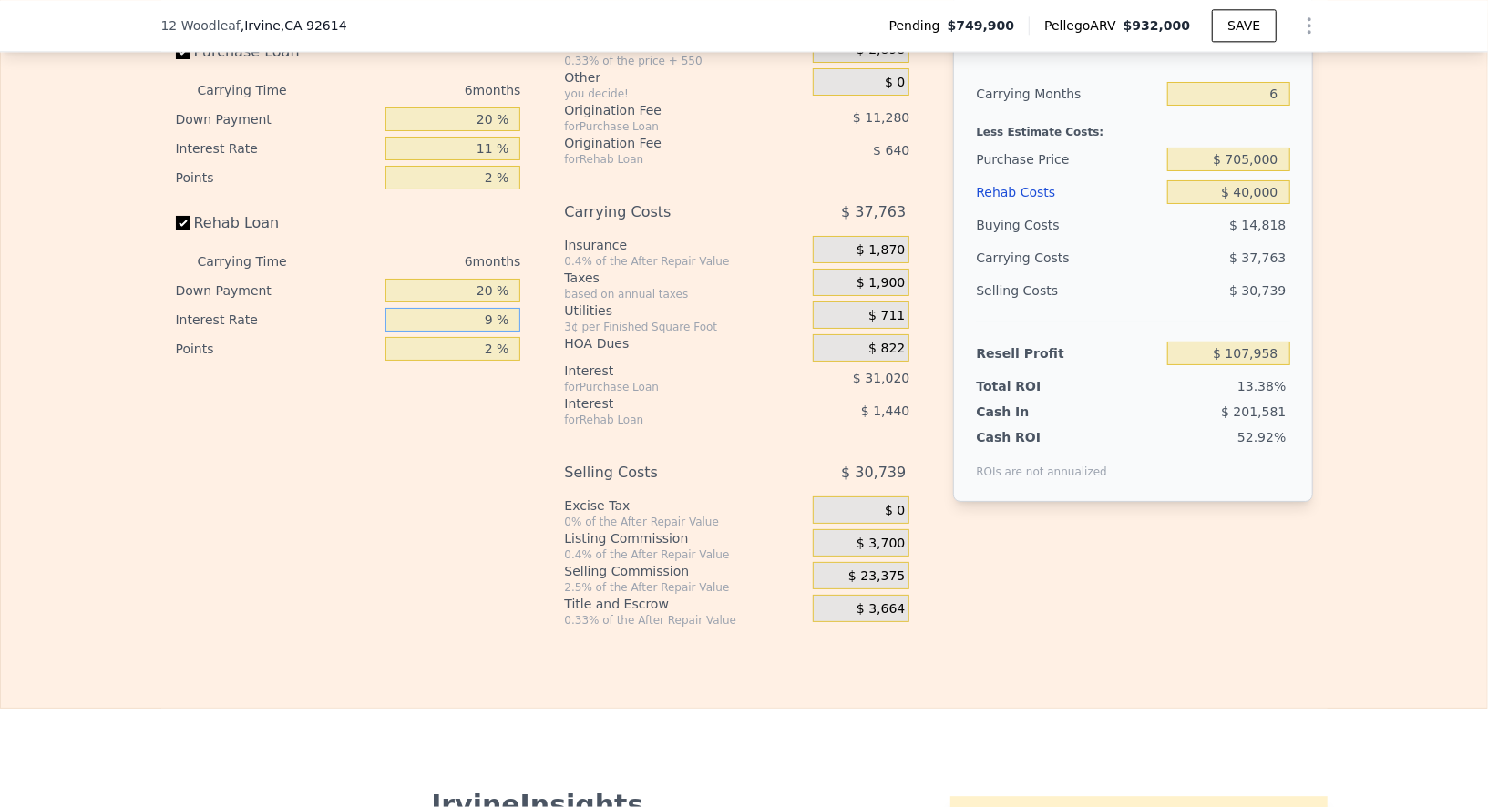
type input "$ 106,680"
type input "9.9 %"
type input "$ 106,536"
type input "9.9 %"
click at [489, 160] on input "11 %" at bounding box center [452, 149] width 135 height 24
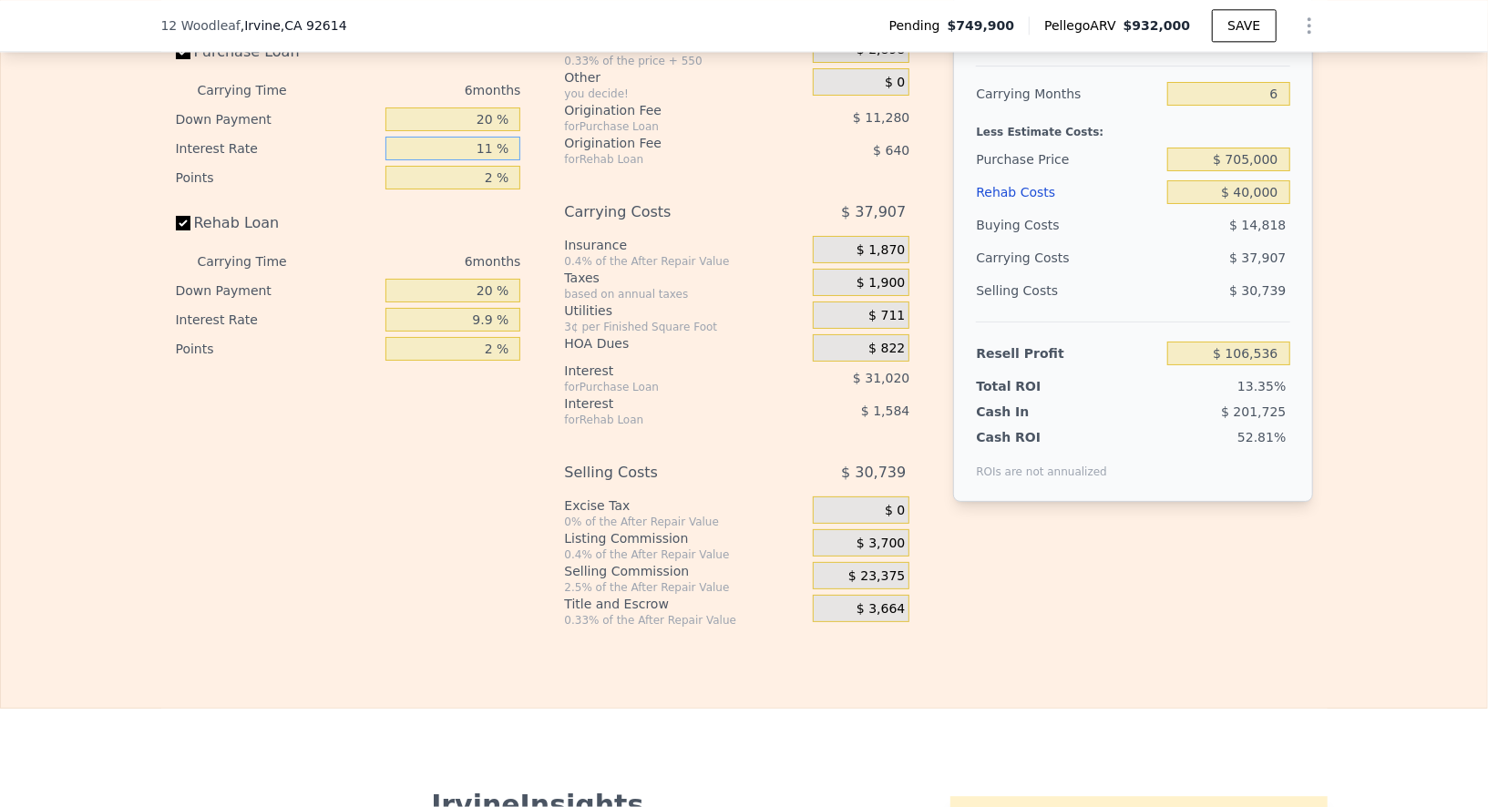
type input "1 %"
type input "$ 134,736"
type input "9 %"
type input "$ 112,176"
type input "9.9 %"
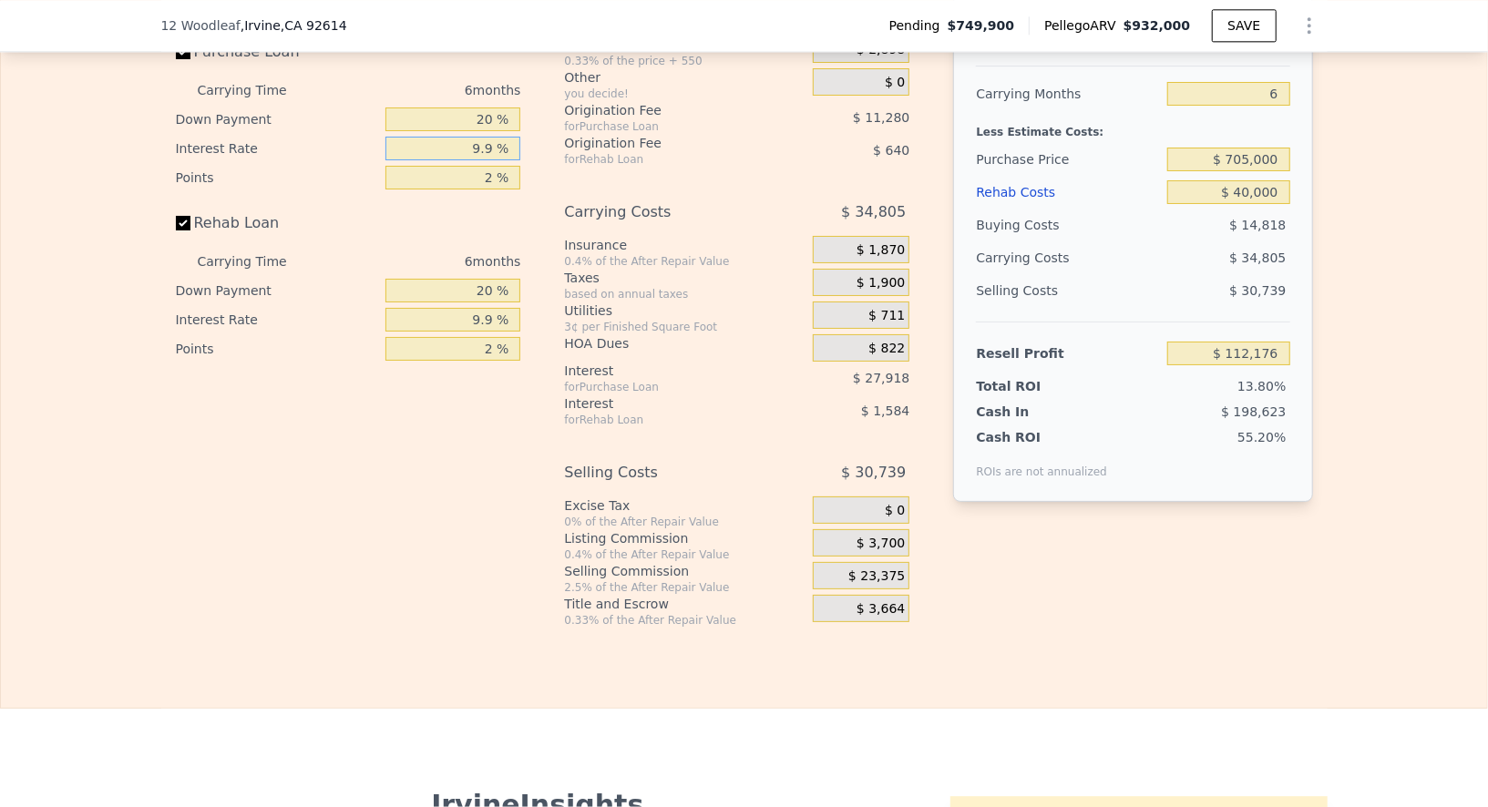
type input "$ 109,638"
type input "9.9 %"
click at [486, 361] on input "2 %" at bounding box center [452, 349] width 135 height 24
type input "1 %"
type input "$ 109,958"
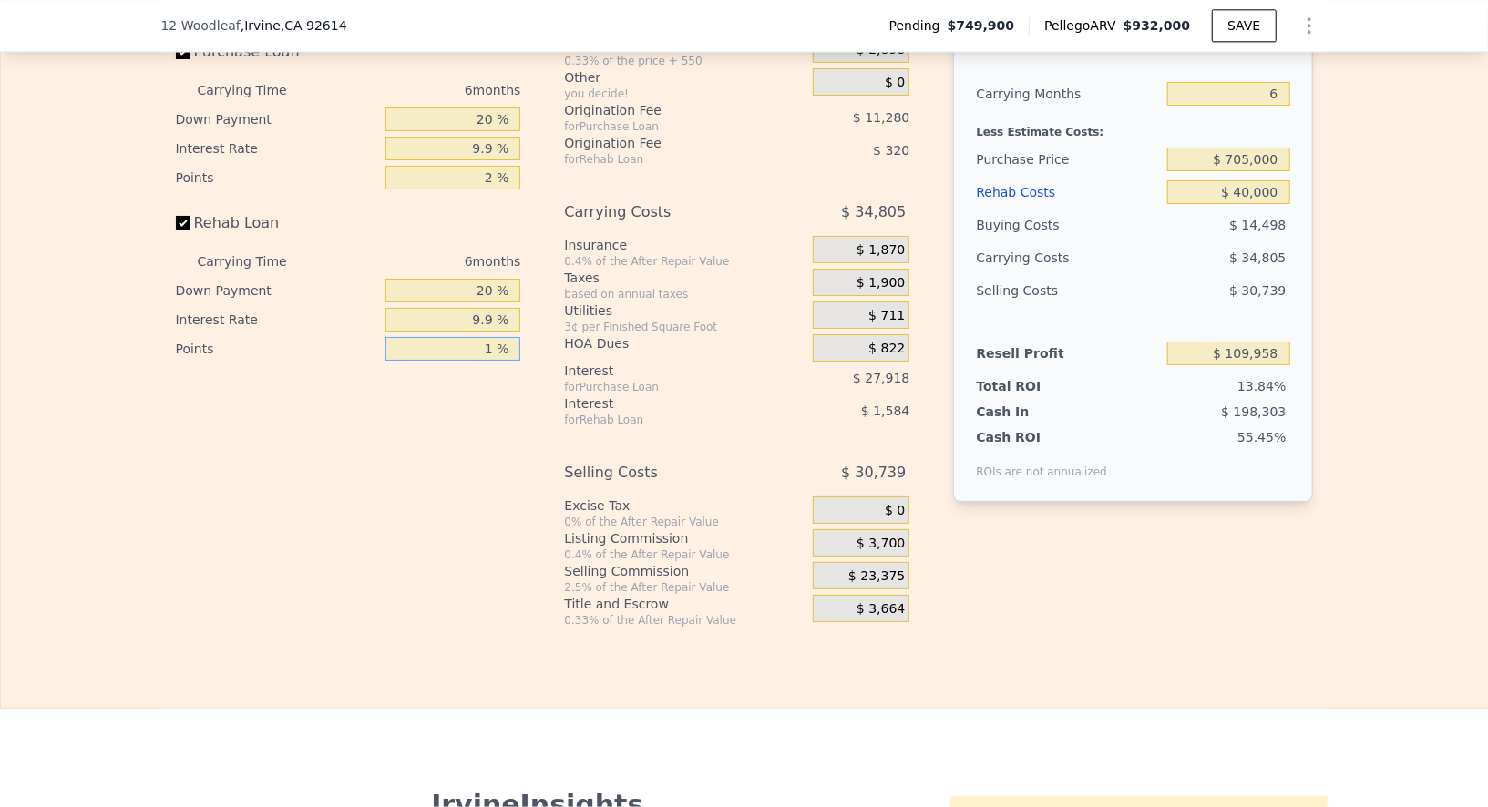
type input "1 %"
click at [491, 189] on input "2 %" at bounding box center [452, 178] width 135 height 24
type input "1 %"
type input "$ 115,598"
type input "1 %"
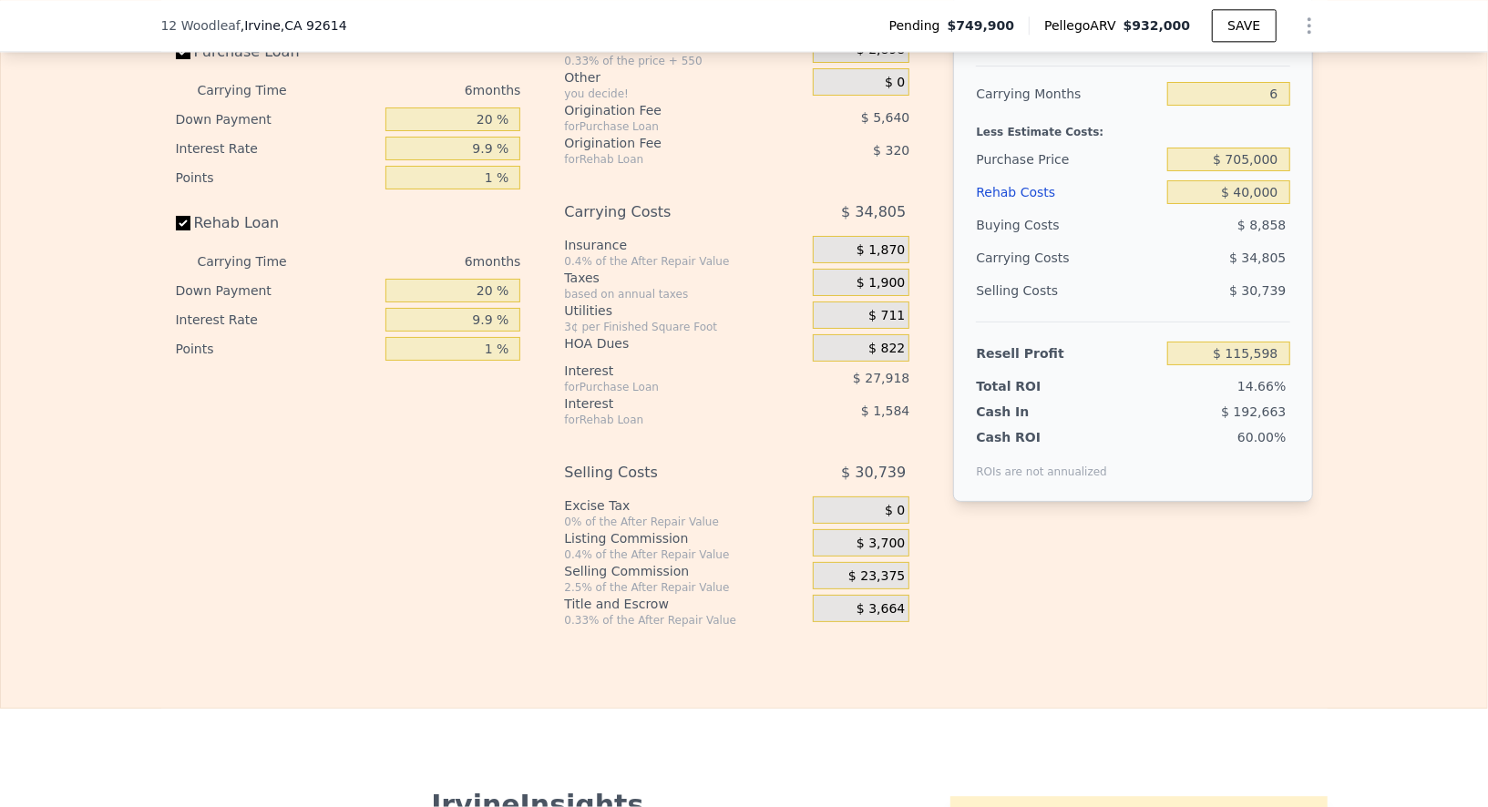
click at [503, 531] on div "Interest-Only Financing Purchase Loan Carrying Time 6 months Down Payment 20 % …" at bounding box center [356, 311] width 360 height 632
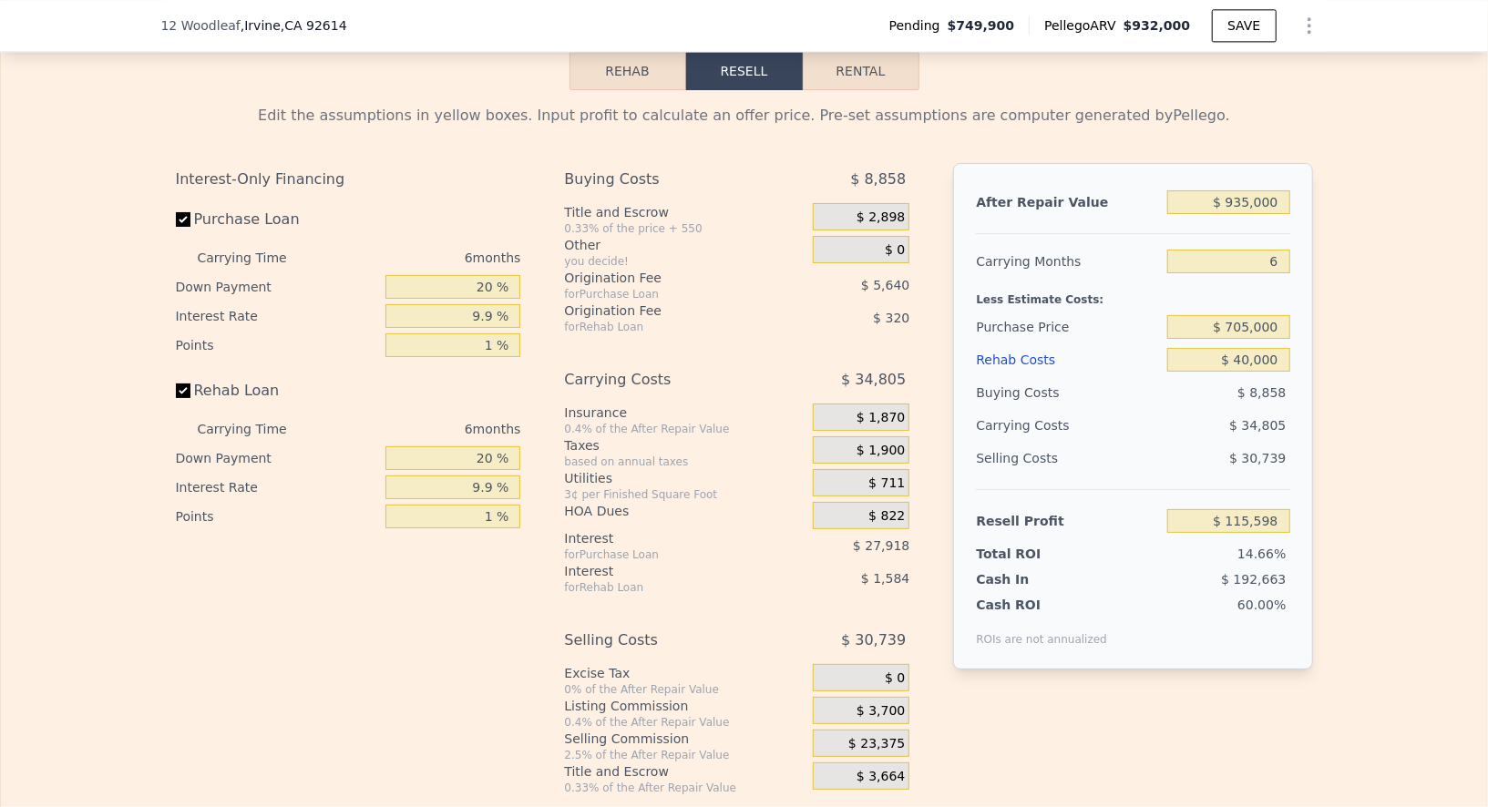
scroll to position [2921, 0]
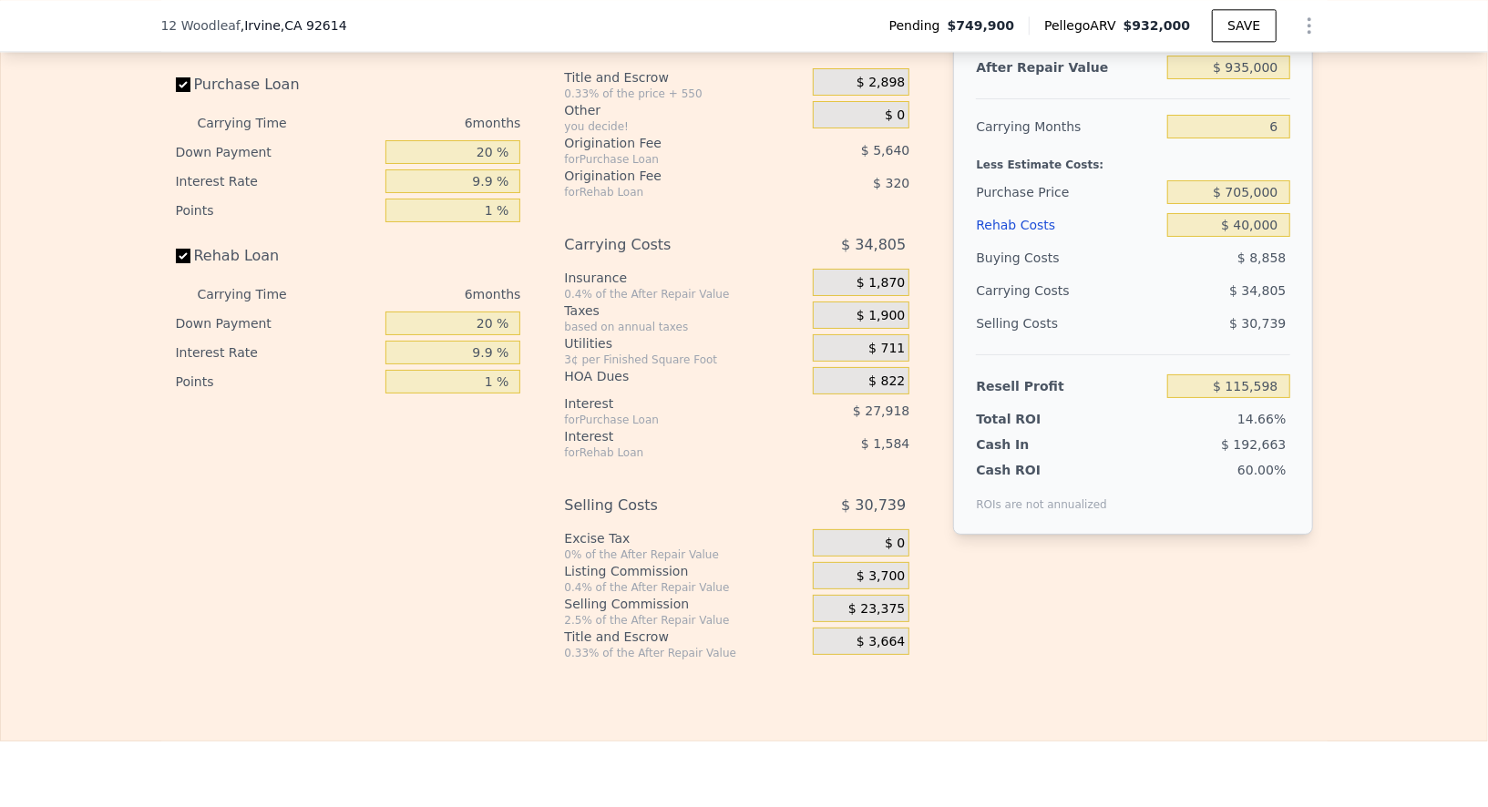
click at [1231, 597] on div "After Repair Value $ 935,000 Carrying Months 6 Less Estimate Costs: Purchase Pr…" at bounding box center [1132, 329] width 359 height 603
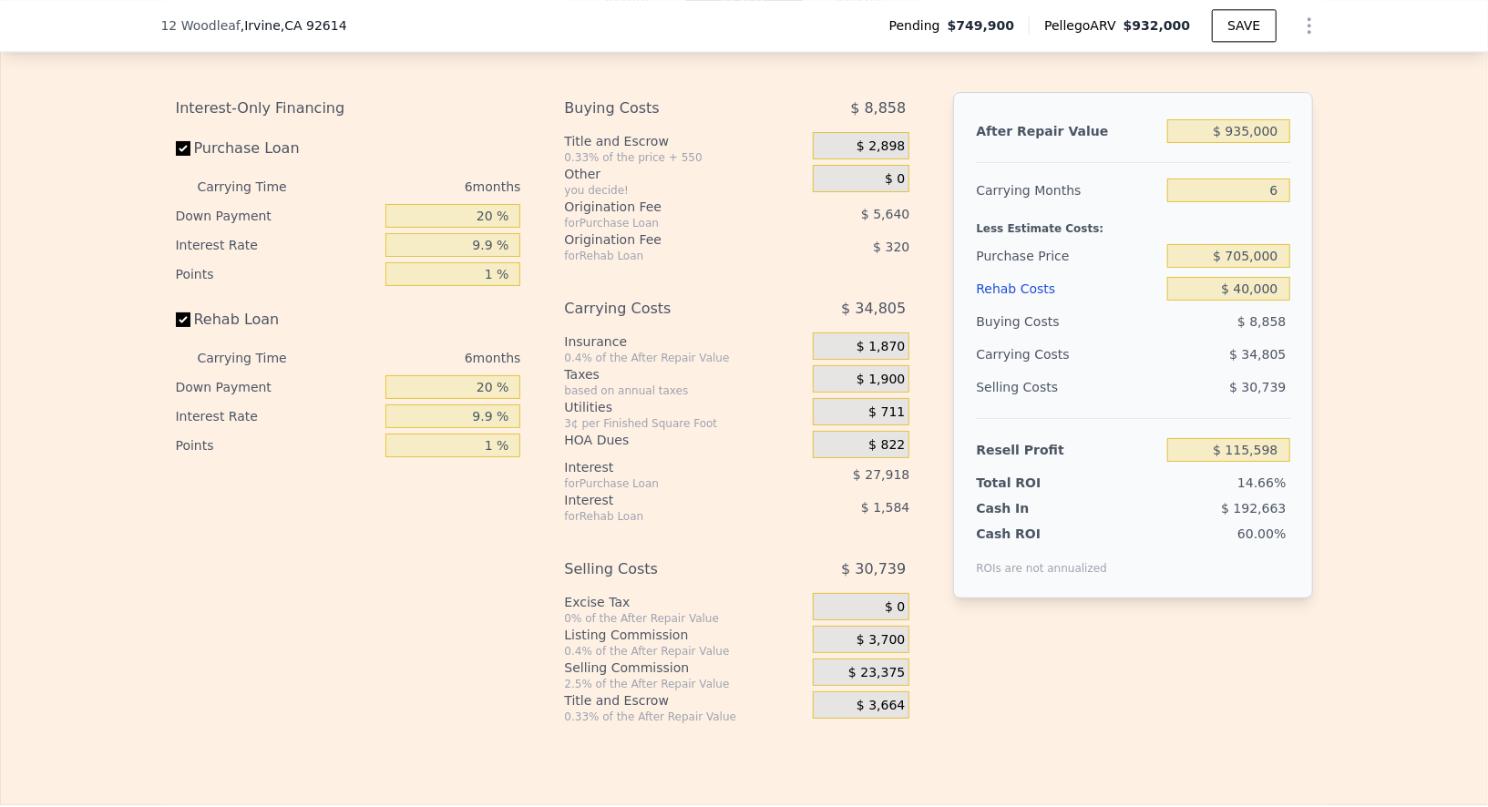
scroll to position [2830, 0]
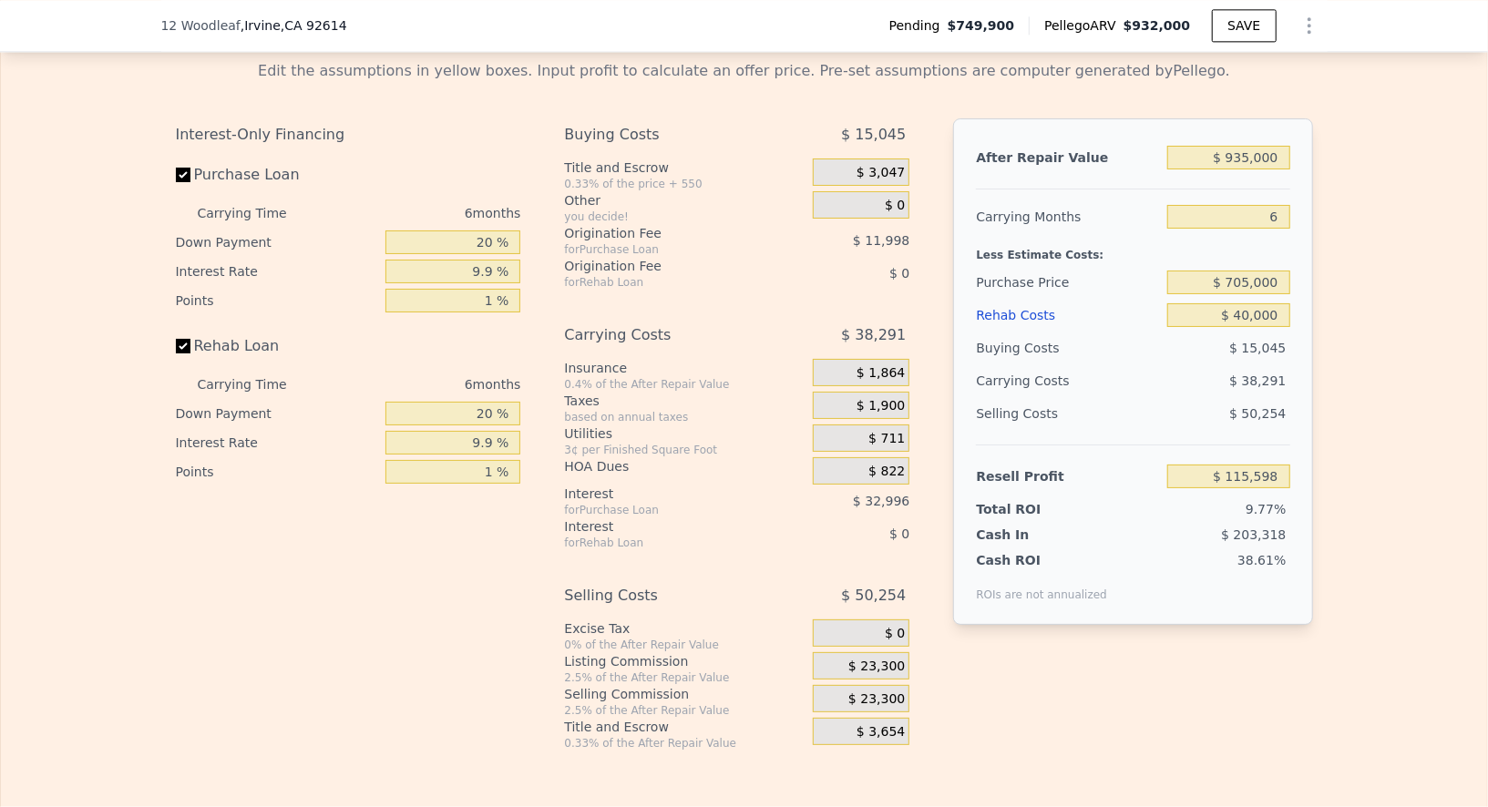
type input "$ 932,000"
type input "$ 0"
type input "$ 78,510"
